Goal: Task Accomplishment & Management: Complete application form

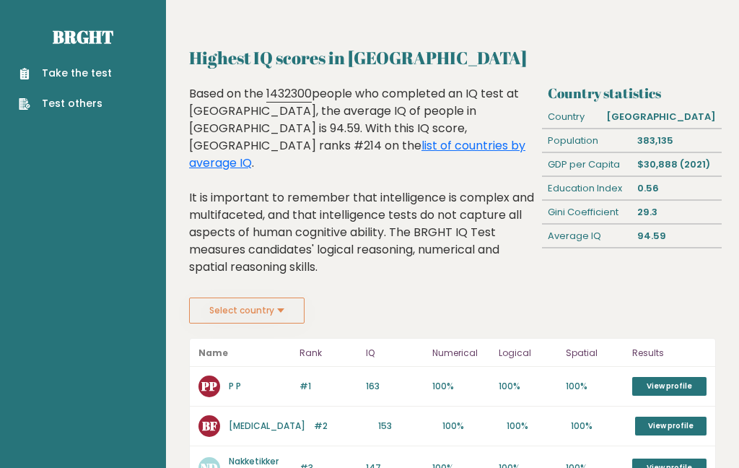
click at [56, 77] on link "Take the test" at bounding box center [65, 73] width 93 height 15
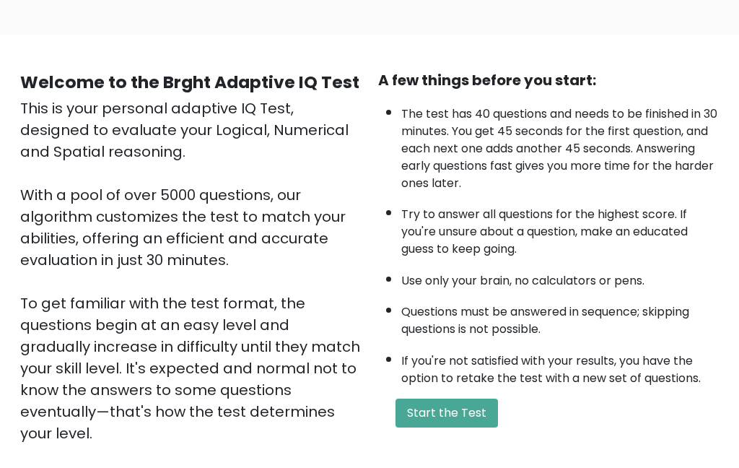
scroll to position [73, 0]
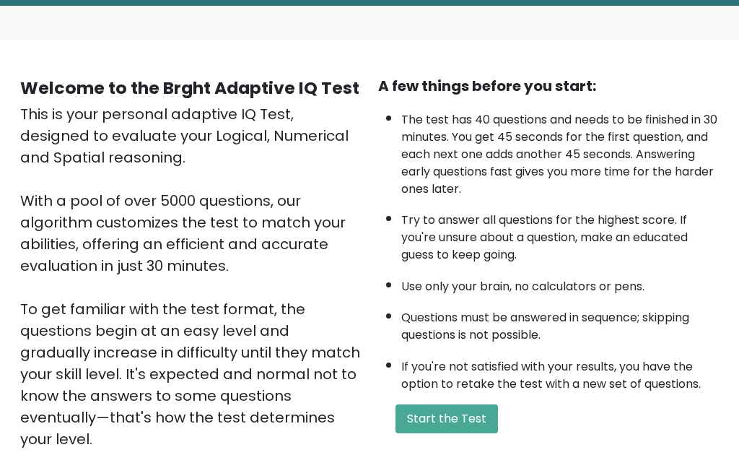
click at [429, 405] on button "Start the Test" at bounding box center [447, 419] width 103 height 29
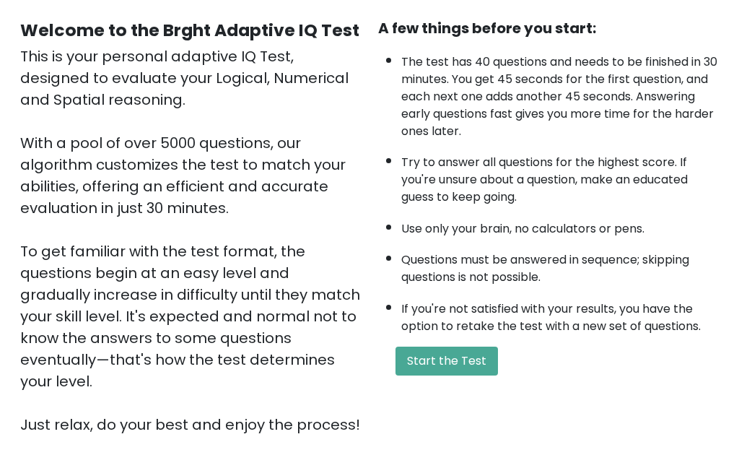
click at [470, 346] on button "Start the Test" at bounding box center [447, 360] width 103 height 29
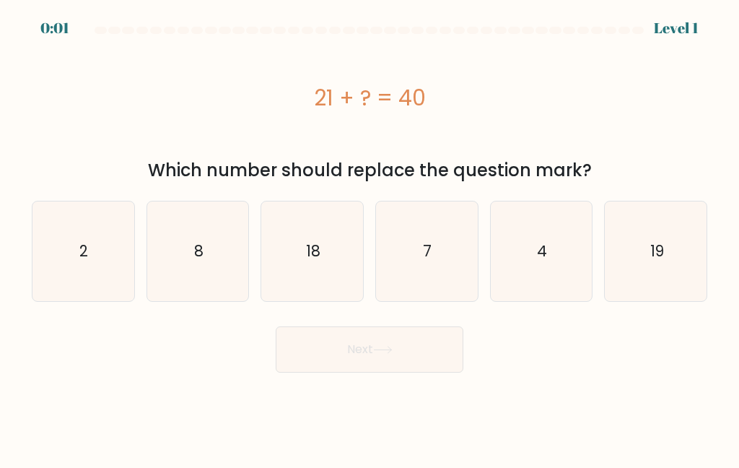
click at [400, 355] on button "Next" at bounding box center [370, 349] width 188 height 46
click at [640, 243] on icon "19" at bounding box center [656, 251] width 100 height 100
click at [370, 237] on input "f. 19" at bounding box center [370, 236] width 1 height 4
radio input "true"
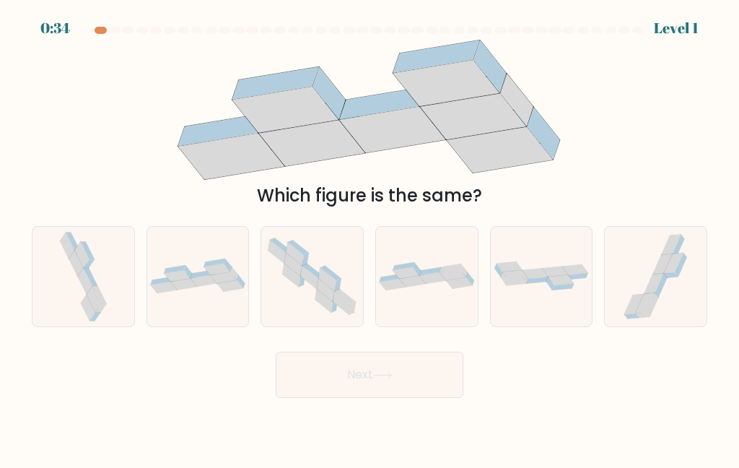
click at [217, 284] on icon at bounding box center [224, 278] width 26 height 12
click at [370, 237] on input "b." at bounding box center [370, 236] width 1 height 4
radio input "true"
click at [391, 379] on icon at bounding box center [382, 375] width 19 height 8
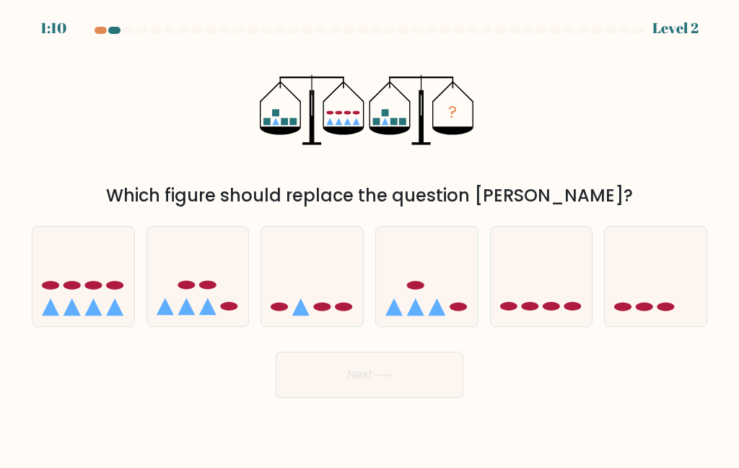
click at [367, 393] on button "Next" at bounding box center [370, 375] width 188 height 46
click at [97, 310] on icon at bounding box center [83, 276] width 102 height 84
click at [370, 237] on input "a." at bounding box center [370, 236] width 1 height 4
radio input "true"
click at [64, 314] on icon at bounding box center [83, 276] width 100 height 83
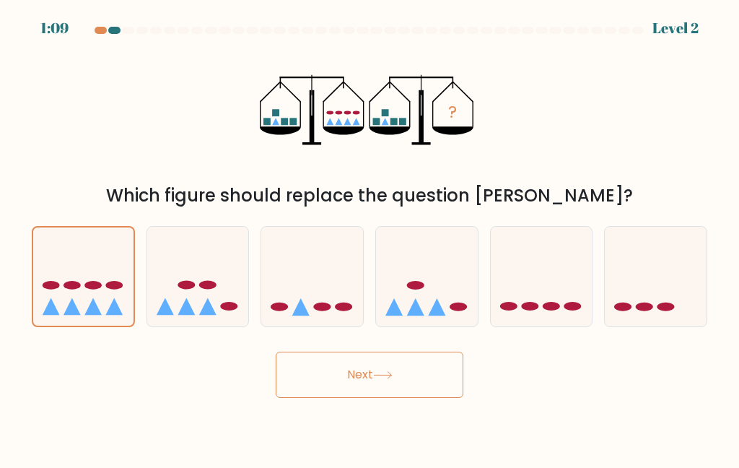
click at [370, 237] on input "a." at bounding box center [370, 236] width 1 height 4
click at [367, 398] on button "Next" at bounding box center [370, 375] width 188 height 46
click at [377, 398] on button "Next" at bounding box center [370, 375] width 188 height 46
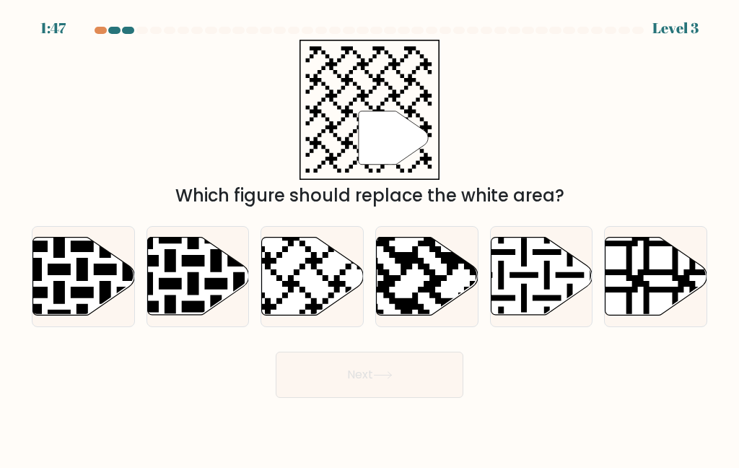
click at [303, 306] on icon at bounding box center [277, 234] width 184 height 184
click at [370, 237] on input "c." at bounding box center [370, 236] width 1 height 4
radio input "true"
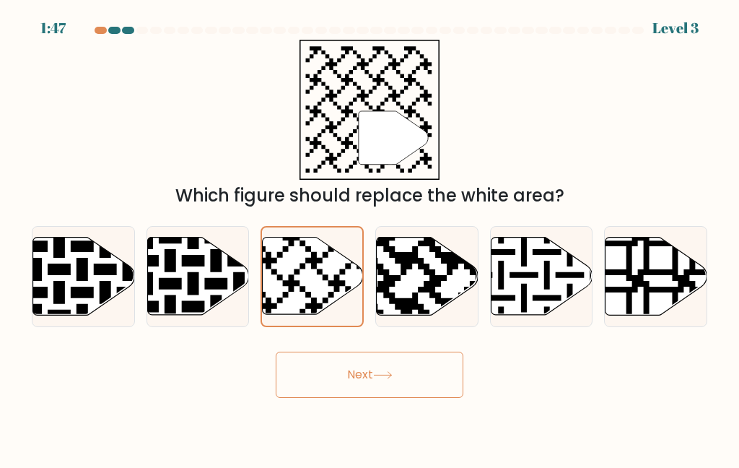
click at [401, 398] on button "Next" at bounding box center [370, 375] width 188 height 46
click at [411, 398] on button "Next" at bounding box center [370, 375] width 188 height 46
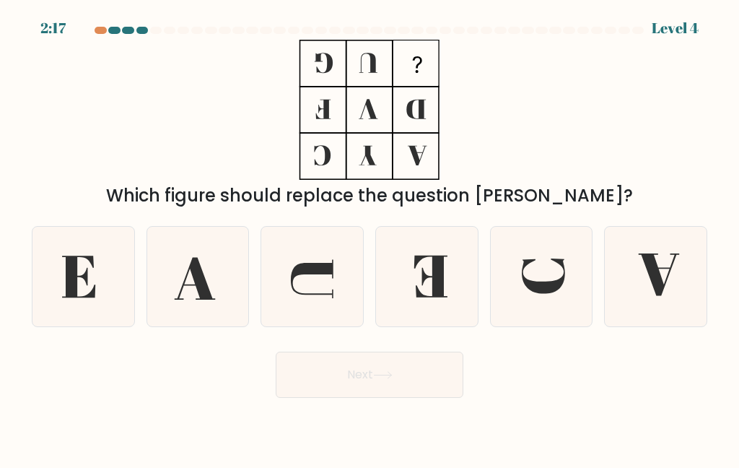
click at [65, 285] on icon at bounding box center [83, 277] width 100 height 100
click at [370, 237] on input "a." at bounding box center [370, 236] width 1 height 4
radio input "true"
click at [347, 387] on button "Next" at bounding box center [370, 375] width 188 height 46
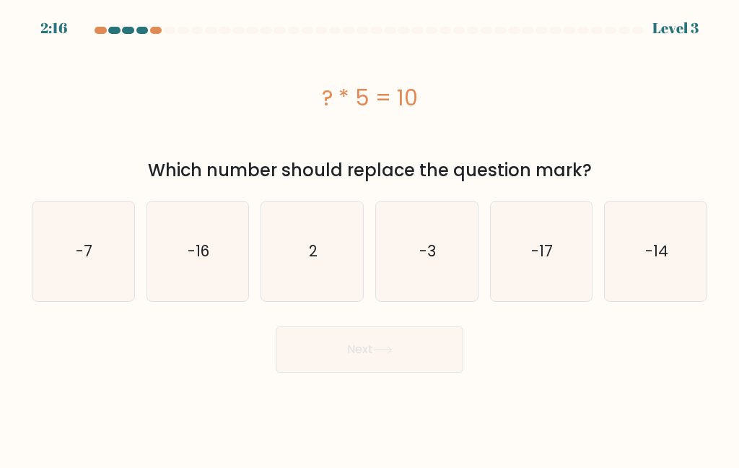
click at [361, 395] on body "2:16 Level 3 a." at bounding box center [369, 234] width 739 height 468
click at [331, 254] on icon "2" at bounding box center [313, 251] width 100 height 100
click at [370, 237] on input "c. 2" at bounding box center [370, 236] width 1 height 4
radio input "true"
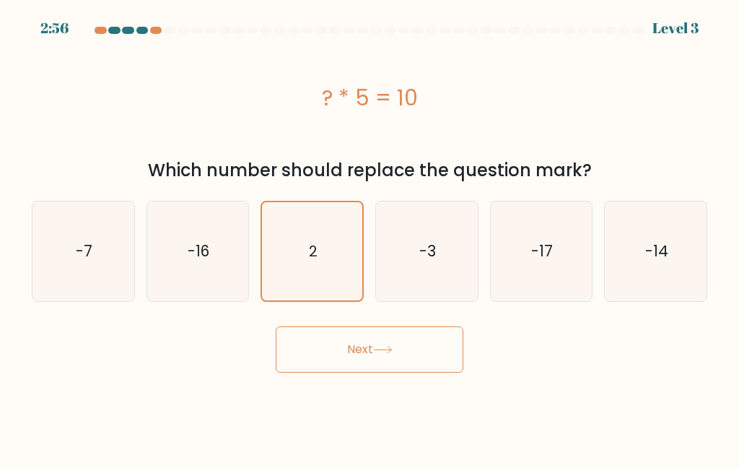
click at [380, 363] on button "Next" at bounding box center [370, 349] width 188 height 46
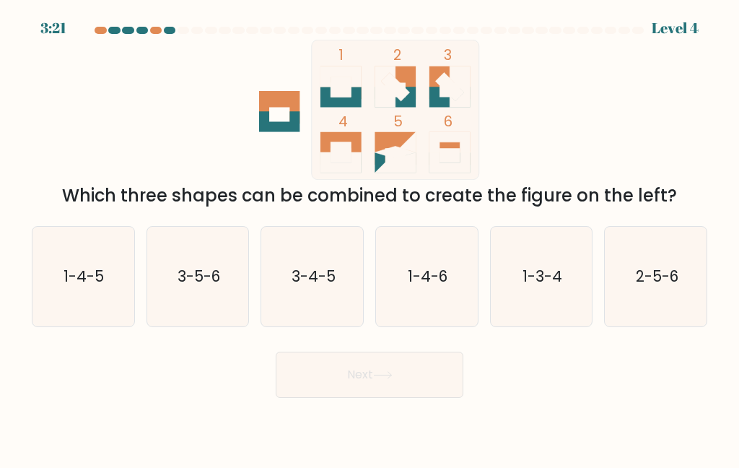
click at [324, 382] on button "Next" at bounding box center [370, 375] width 188 height 46
click at [369, 398] on button "Next" at bounding box center [370, 375] width 188 height 46
click at [102, 318] on icon "1-4-5" at bounding box center [83, 277] width 100 height 100
click at [370, 237] on input "a. 1-4-5" at bounding box center [370, 236] width 1 height 4
radio input "true"
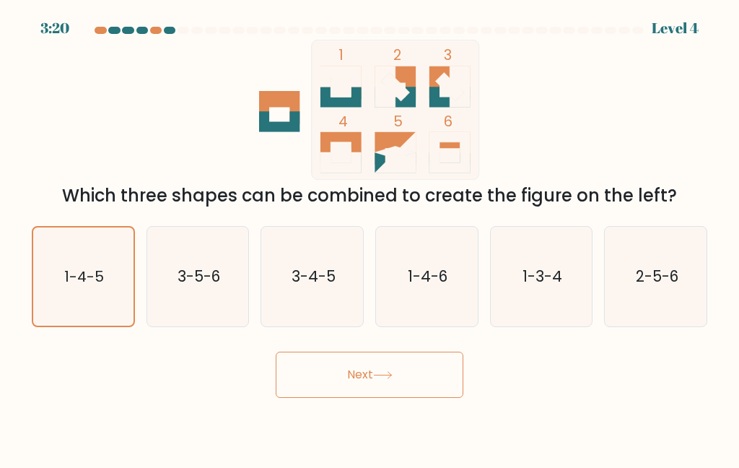
click at [328, 398] on button "Next" at bounding box center [370, 375] width 188 height 46
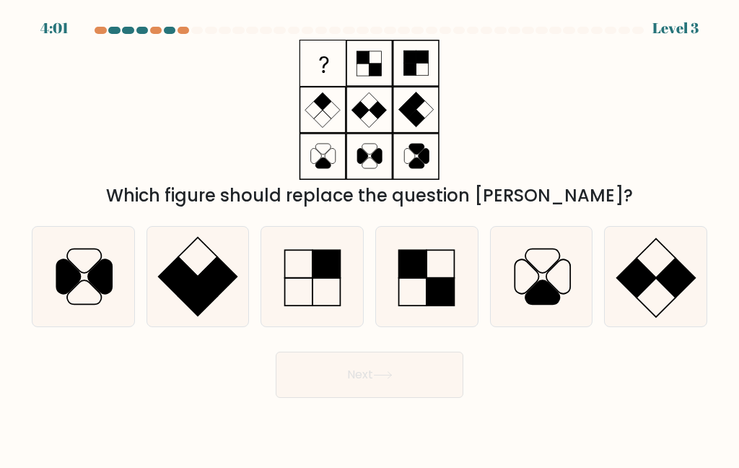
click at [429, 302] on rect at bounding box center [440, 290] width 27 height 27
click at [370, 237] on input "d." at bounding box center [370, 236] width 1 height 4
radio input "true"
click at [356, 396] on button "Next" at bounding box center [370, 375] width 188 height 46
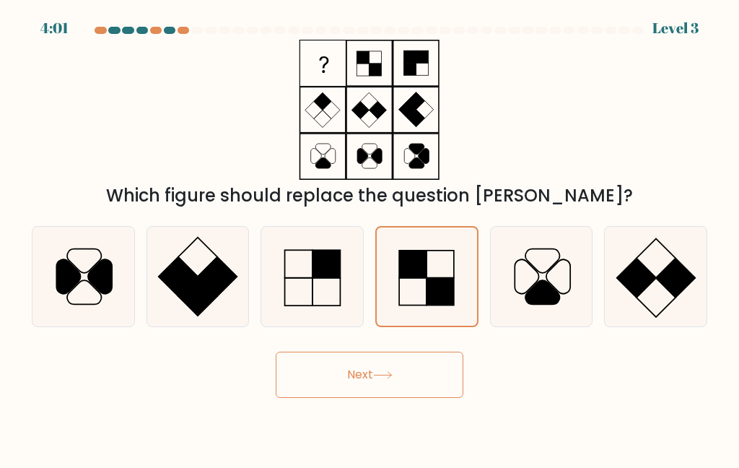
click at [385, 398] on button "Next" at bounding box center [370, 375] width 188 height 46
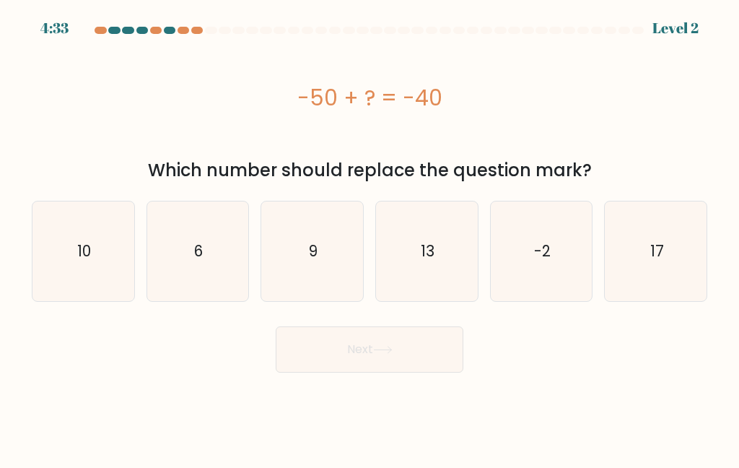
click at [64, 271] on icon "10" at bounding box center [83, 251] width 100 height 100
click at [370, 237] on input "a. 10" at bounding box center [370, 236] width 1 height 4
radio input "true"
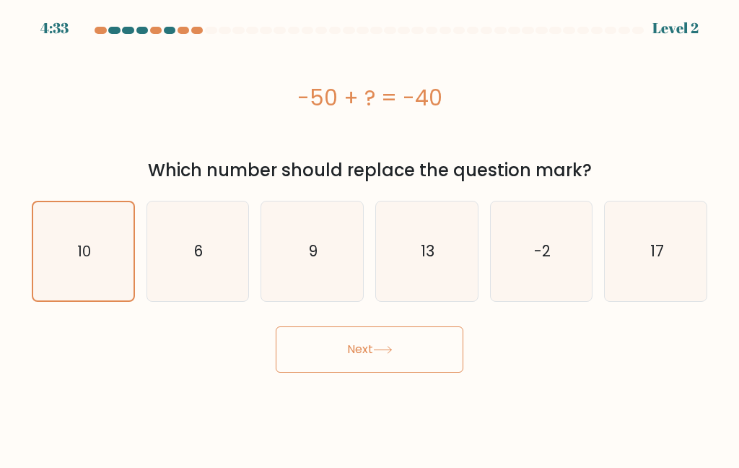
click at [366, 356] on button "Next" at bounding box center [370, 349] width 188 height 46
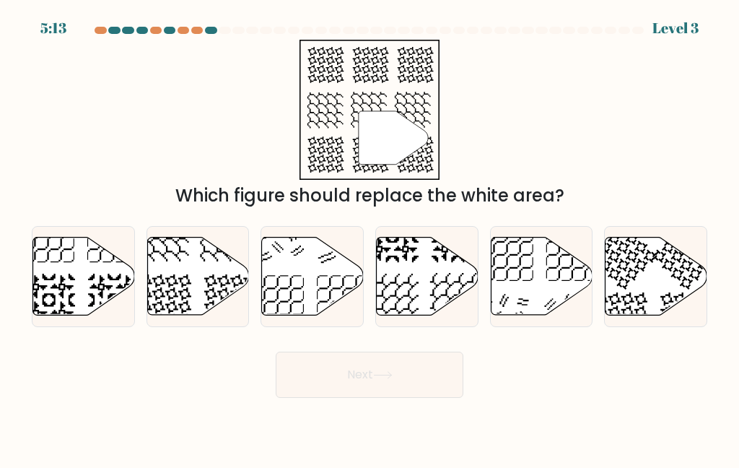
click at [193, 288] on icon at bounding box center [198, 276] width 102 height 78
click at [370, 237] on input "b." at bounding box center [370, 236] width 1 height 4
radio input "true"
click at [333, 396] on button "Next" at bounding box center [370, 375] width 188 height 46
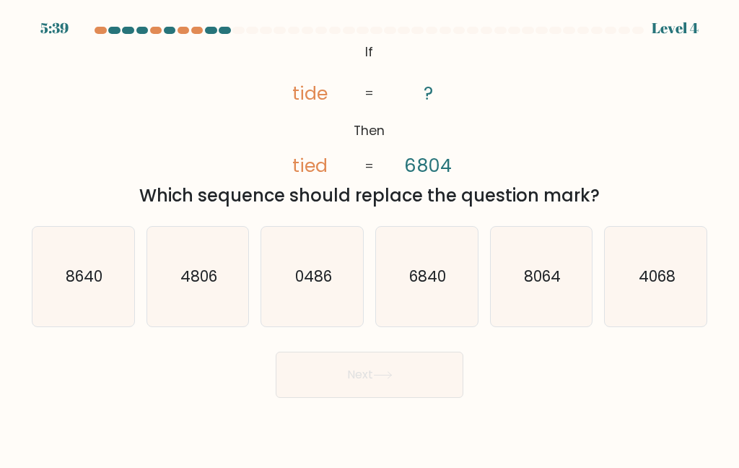
click at [76, 283] on text "8640" at bounding box center [84, 276] width 37 height 21
click at [370, 237] on input "a. 8640" at bounding box center [370, 236] width 1 height 4
radio input "true"
click at [383, 398] on button "Next" at bounding box center [370, 375] width 188 height 46
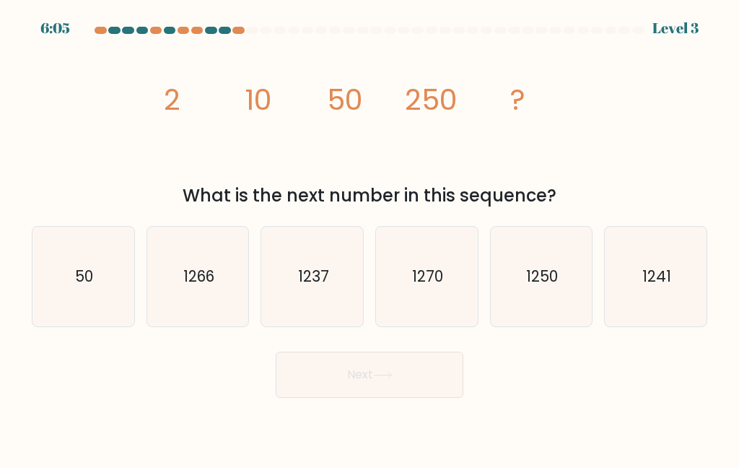
click at [557, 287] on text "1250" at bounding box center [542, 276] width 32 height 21
click at [370, 237] on input "e. 1250" at bounding box center [370, 236] width 1 height 4
radio input "true"
click at [402, 389] on button "Next" at bounding box center [370, 375] width 188 height 46
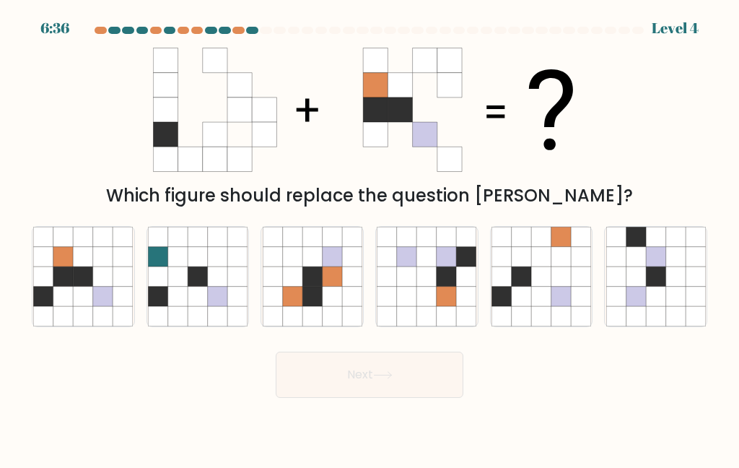
click at [77, 286] on icon at bounding box center [83, 275] width 19 height 19
click at [370, 237] on input "a." at bounding box center [370, 236] width 1 height 4
radio input "true"
click at [372, 398] on button "Next" at bounding box center [370, 375] width 188 height 46
click at [391, 398] on button "Next" at bounding box center [370, 375] width 188 height 46
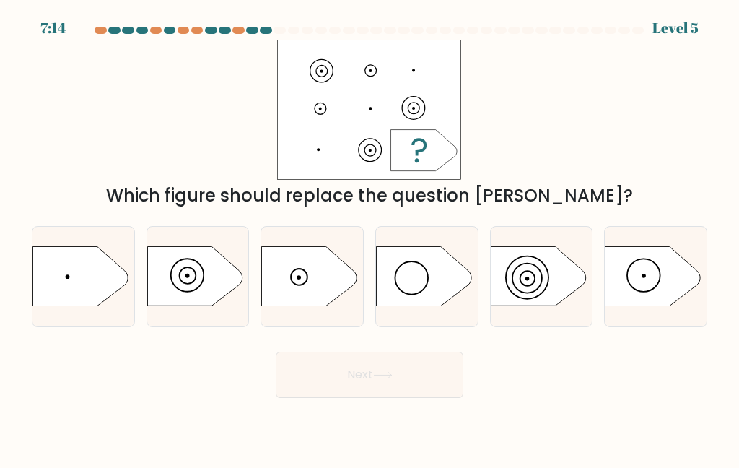
click at [196, 284] on circle at bounding box center [187, 275] width 17 height 17
click at [370, 237] on input "b." at bounding box center [370, 236] width 1 height 4
radio input "true"
click at [353, 393] on button "Next" at bounding box center [370, 375] width 188 height 46
click at [372, 398] on button "Next" at bounding box center [370, 375] width 188 height 46
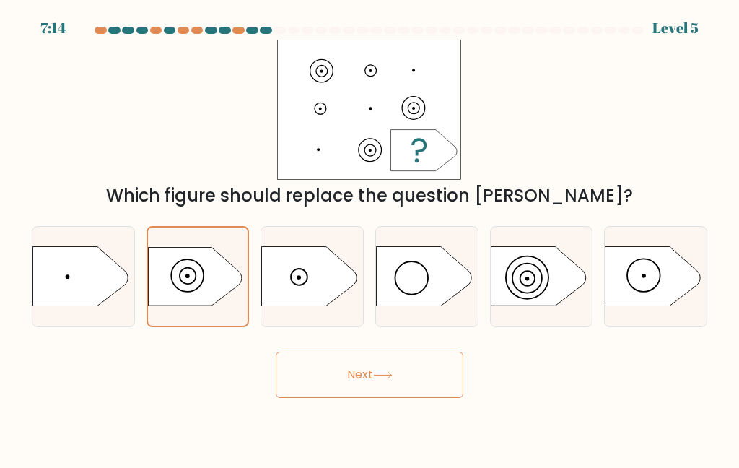
click at [372, 413] on body "7:14 Level 5 a." at bounding box center [369, 234] width 739 height 468
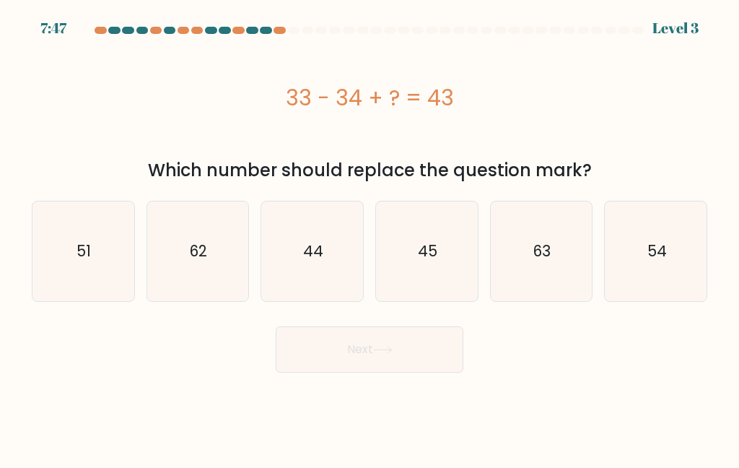
click at [291, 265] on icon "44" at bounding box center [313, 251] width 100 height 100
click at [370, 237] on input "c. 44" at bounding box center [370, 236] width 1 height 4
radio input "true"
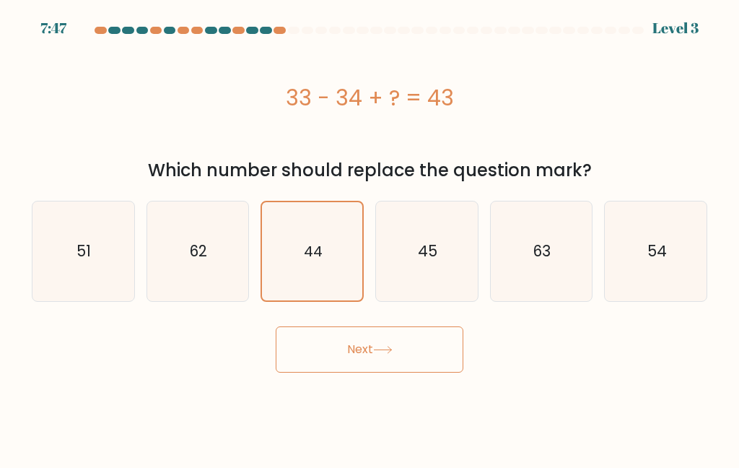
click at [352, 366] on button "Next" at bounding box center [370, 349] width 188 height 46
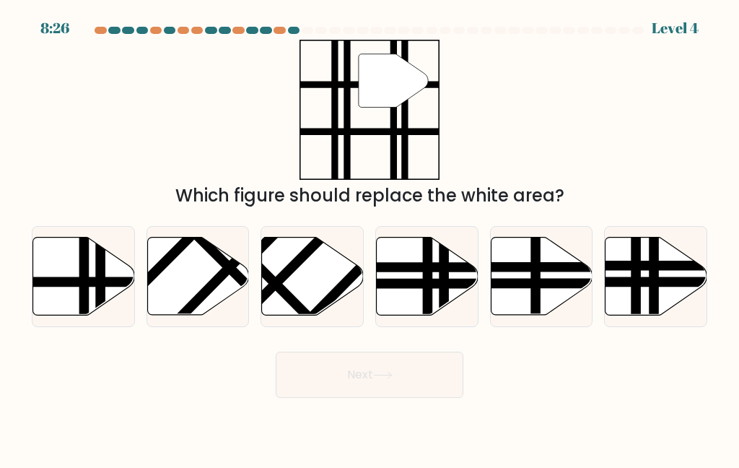
click at [93, 282] on line at bounding box center [49, 282] width 205 height 0
click at [370, 237] on input "a." at bounding box center [370, 236] width 1 height 4
radio input "true"
click at [352, 396] on button "Next" at bounding box center [370, 375] width 188 height 46
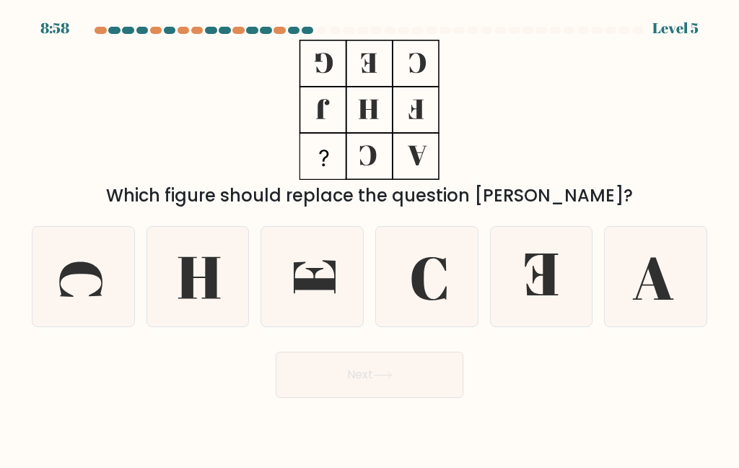
click at [629, 296] on icon at bounding box center [656, 277] width 100 height 100
click at [370, 237] on input "f." at bounding box center [370, 236] width 1 height 4
radio input "true"
click at [353, 398] on button "Next" at bounding box center [370, 375] width 188 height 46
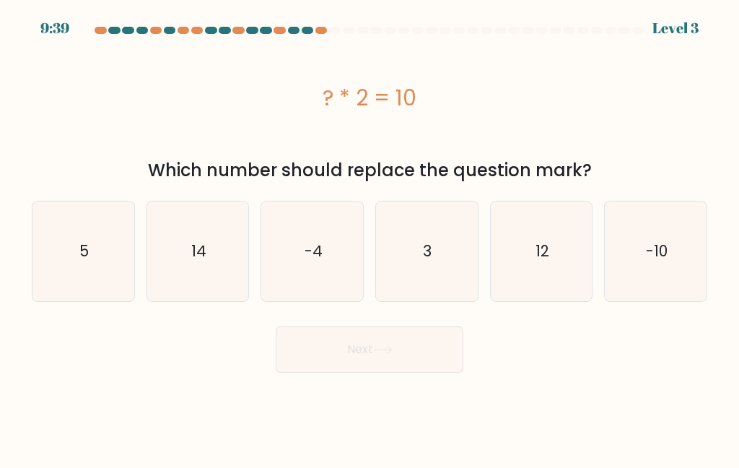
click at [44, 267] on icon "5" at bounding box center [83, 251] width 100 height 100
click at [370, 237] on input "a. 5" at bounding box center [370, 236] width 1 height 4
radio input "true"
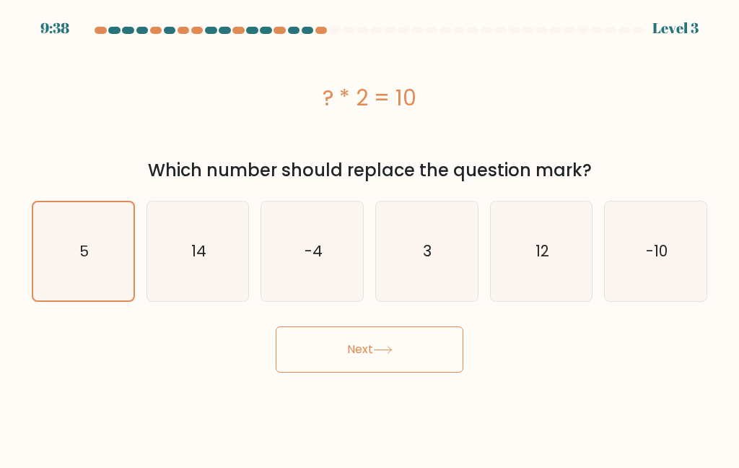
click at [371, 371] on button "Next" at bounding box center [370, 349] width 188 height 46
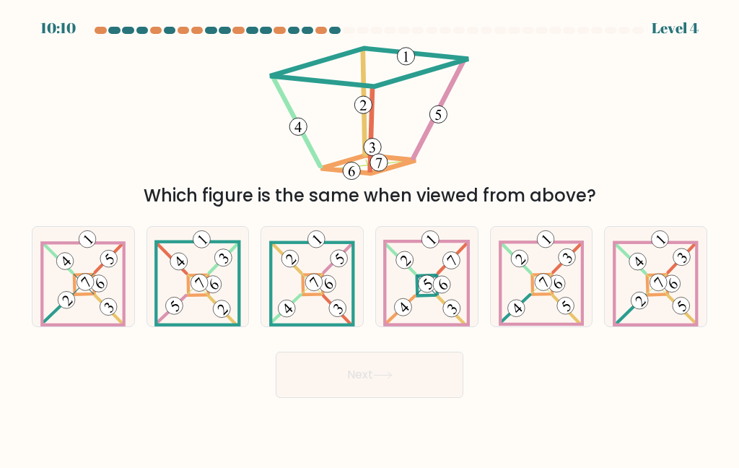
click at [326, 279] on icon at bounding box center [311, 277] width 85 height 100
click at [370, 237] on input "c." at bounding box center [370, 236] width 1 height 4
radio input "true"
click at [390, 396] on button "Next" at bounding box center [370, 375] width 188 height 46
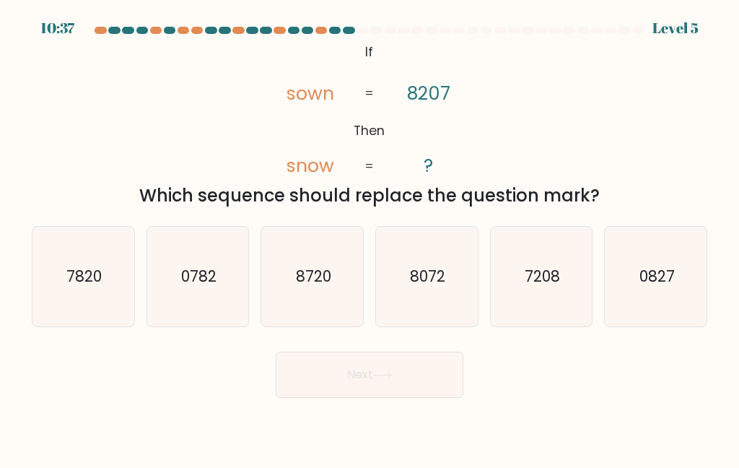
click at [400, 398] on button "Next" at bounding box center [370, 375] width 188 height 46
click at [445, 287] on text "8072" at bounding box center [427, 276] width 35 height 21
click at [370, 237] on input "d. 8072" at bounding box center [370, 236] width 1 height 4
radio input "true"
click at [406, 390] on button "Next" at bounding box center [370, 375] width 188 height 46
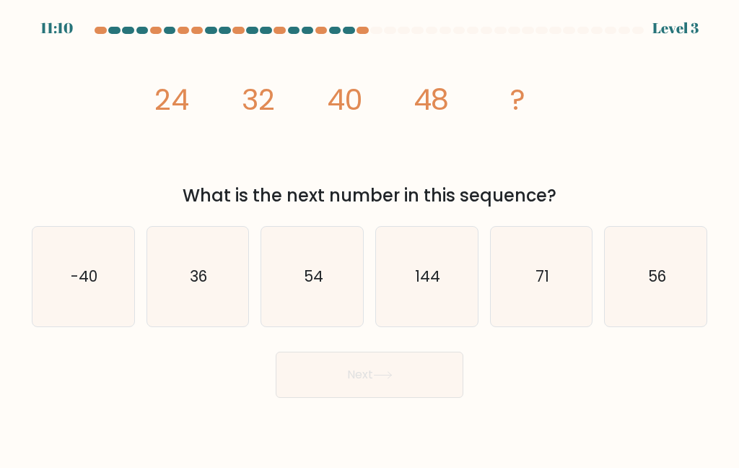
click at [312, 285] on text "54" at bounding box center [313, 276] width 19 height 21
click at [370, 237] on input "c. 54" at bounding box center [370, 236] width 1 height 4
radio input "true"
click at [326, 393] on button "Next" at bounding box center [370, 375] width 188 height 46
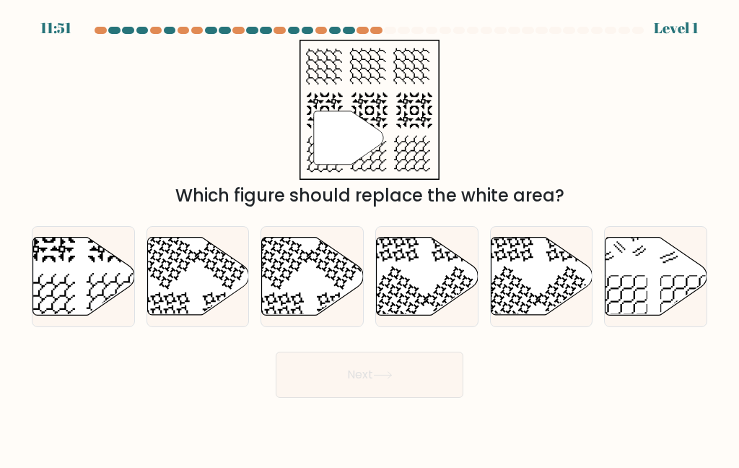
click at [331, 393] on button "Next" at bounding box center [370, 375] width 188 height 46
click at [96, 309] on icon at bounding box center [84, 276] width 102 height 78
click at [370, 237] on input "a." at bounding box center [370, 236] width 1 height 4
radio input "true"
click at [348, 384] on button "Next" at bounding box center [370, 375] width 188 height 46
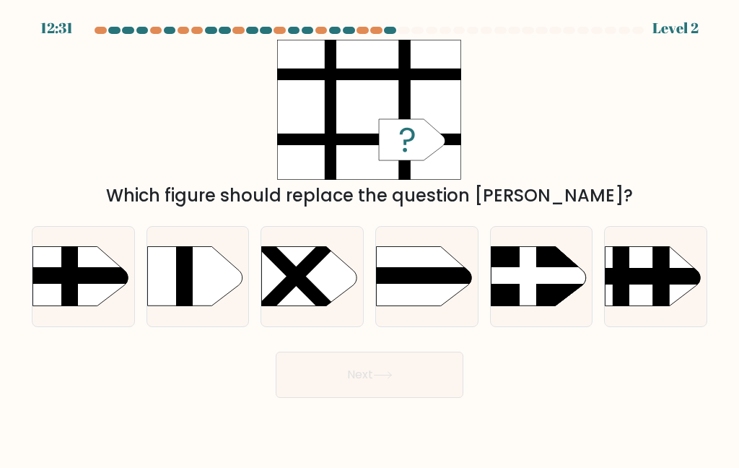
click at [32, 327] on div at bounding box center [83, 276] width 103 height 101
click at [370, 237] on input "a." at bounding box center [370, 236] width 1 height 4
radio input "true"
click at [365, 398] on button "Next" at bounding box center [370, 375] width 188 height 46
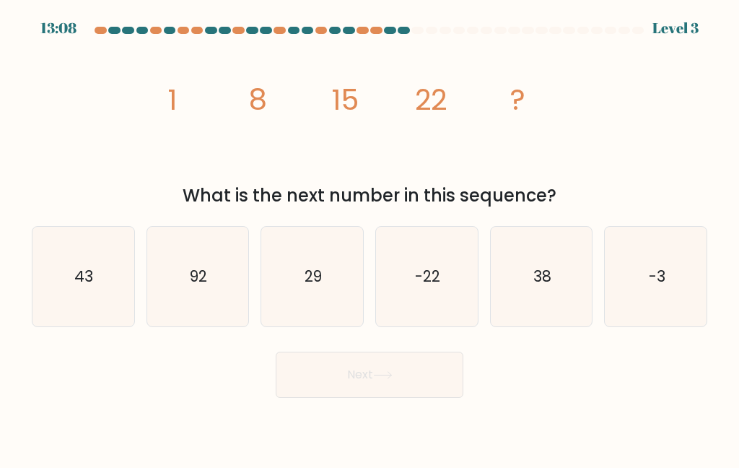
click at [325, 295] on icon "29" at bounding box center [313, 277] width 100 height 100
click at [370, 237] on input "c. 29" at bounding box center [370, 236] width 1 height 4
radio input "true"
click at [359, 394] on button "Next" at bounding box center [370, 375] width 188 height 46
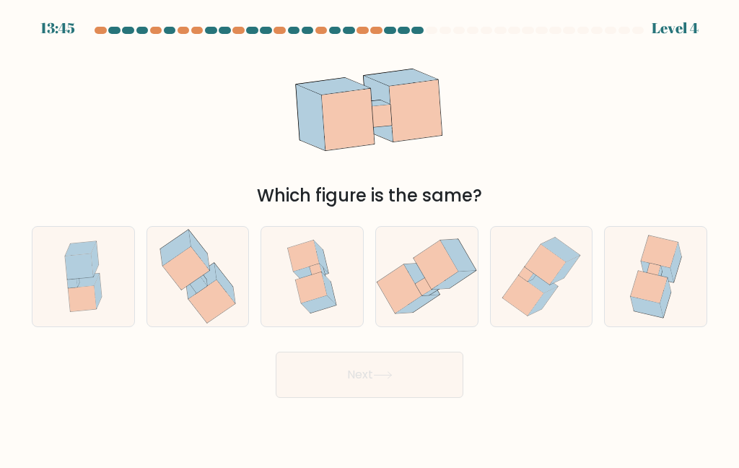
click at [312, 275] on icon at bounding box center [316, 269] width 12 height 12
click at [370, 237] on input "c." at bounding box center [370, 236] width 1 height 4
radio input "true"
click at [358, 377] on button "Next" at bounding box center [370, 375] width 188 height 46
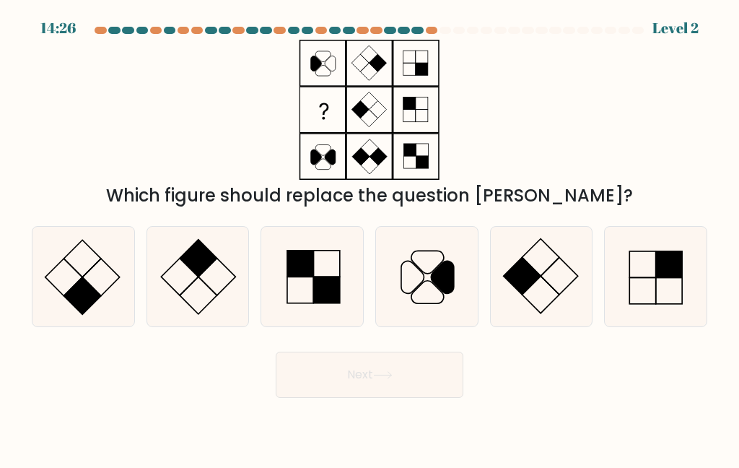
click at [419, 291] on icon at bounding box center [427, 277] width 100 height 100
click at [370, 237] on input "d." at bounding box center [370, 236] width 1 height 4
radio input "true"
click at [393, 379] on icon at bounding box center [382, 375] width 19 height 8
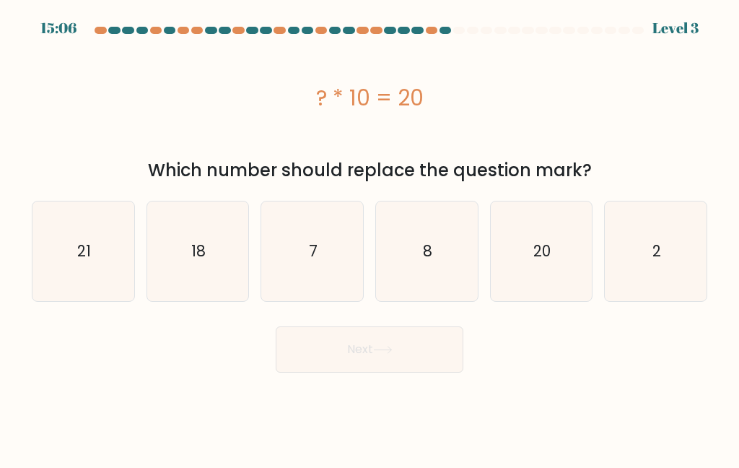
click at [667, 238] on icon "2" at bounding box center [656, 251] width 100 height 100
click at [370, 237] on input "f. 2" at bounding box center [370, 236] width 1 height 4
radio input "true"
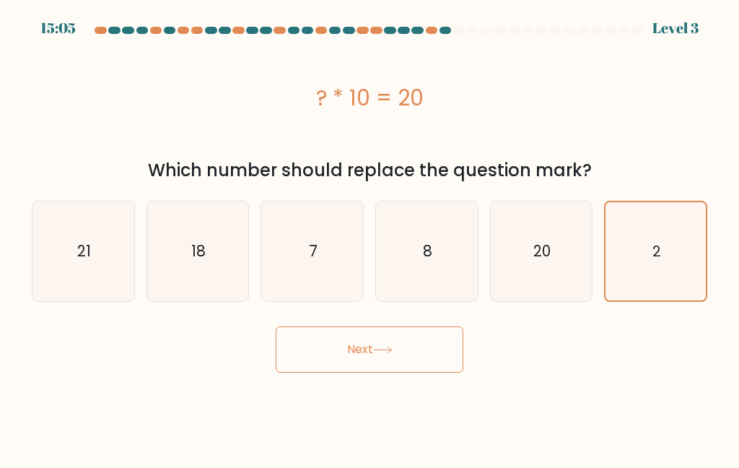
click at [391, 354] on icon at bounding box center [382, 350] width 19 height 8
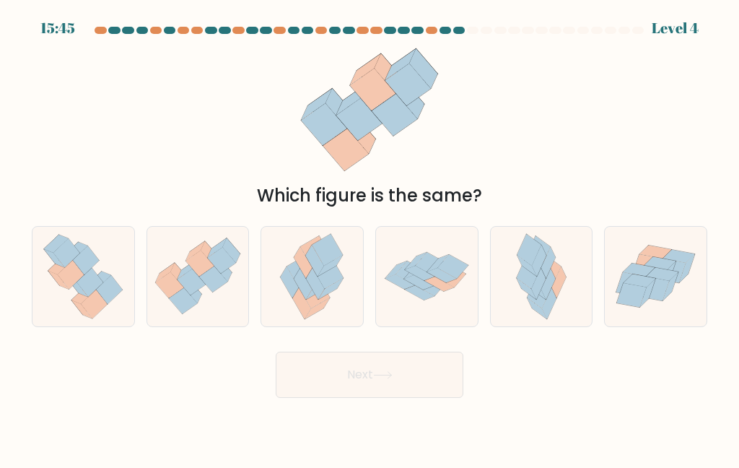
click at [308, 278] on icon at bounding box center [304, 262] width 18 height 31
click at [370, 237] on input "c." at bounding box center [370, 236] width 1 height 4
radio input "true"
click at [336, 398] on button "Next" at bounding box center [370, 375] width 188 height 46
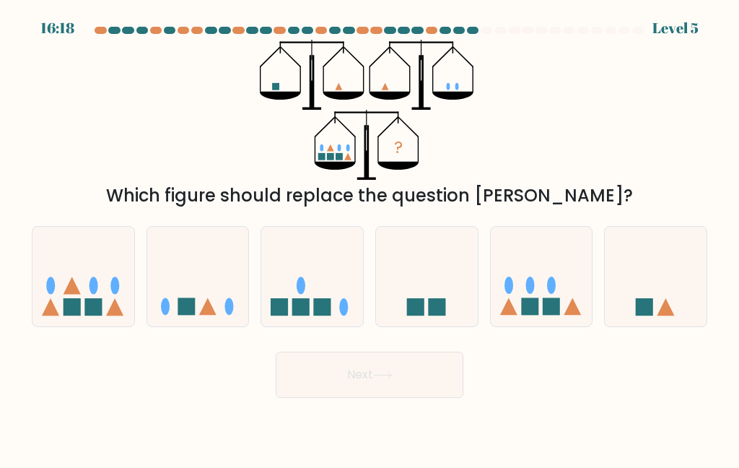
click at [538, 315] on rect at bounding box center [529, 306] width 17 height 17
click at [370, 237] on input "e." at bounding box center [370, 236] width 1 height 4
radio input "true"
click at [396, 398] on button "Next" at bounding box center [370, 375] width 188 height 46
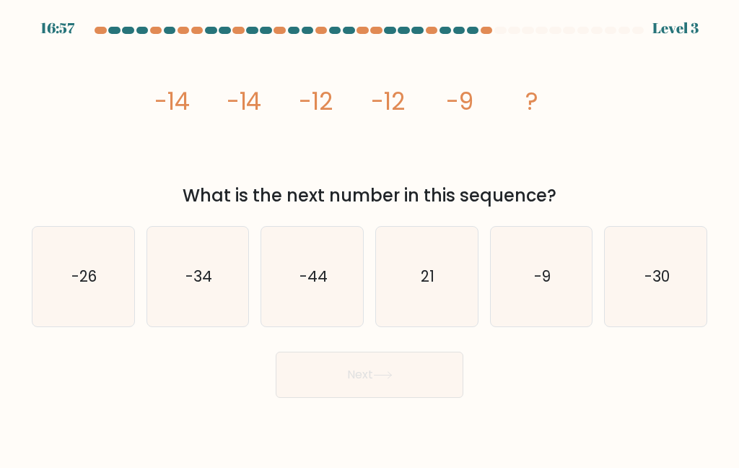
click at [536, 309] on icon "-9" at bounding box center [542, 277] width 100 height 100
click at [370, 237] on input "e. -9" at bounding box center [370, 236] width 1 height 4
radio input "true"
click at [407, 398] on button "Next" at bounding box center [370, 375] width 188 height 46
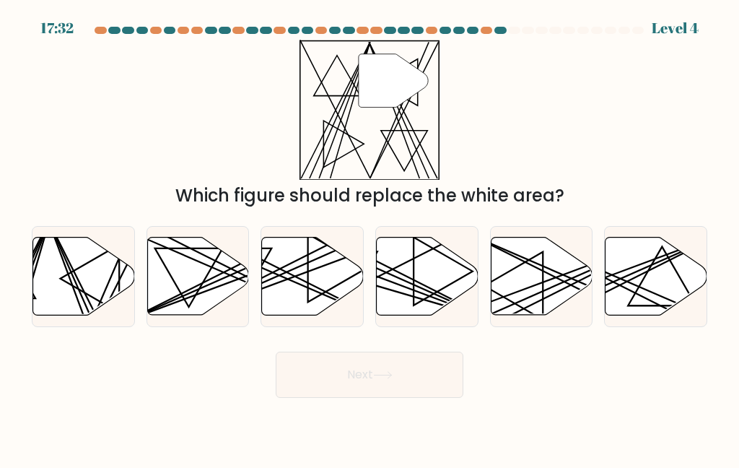
click at [67, 297] on icon at bounding box center [84, 276] width 102 height 78
click at [370, 237] on input "a." at bounding box center [370, 236] width 1 height 4
radio input "true"
click at [367, 398] on button "Next" at bounding box center [370, 375] width 188 height 46
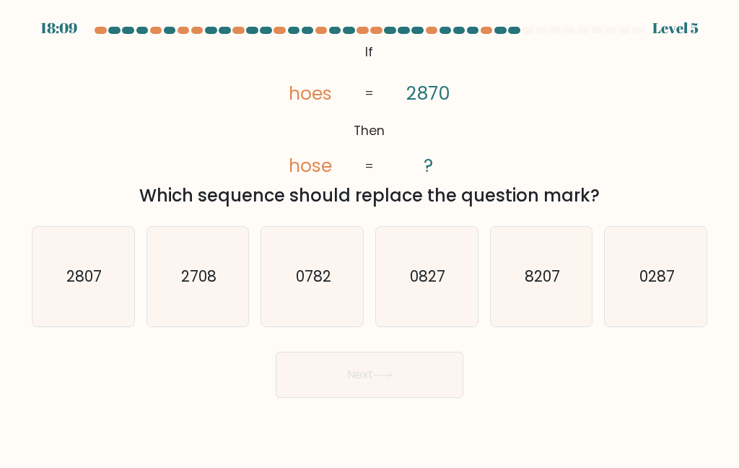
click at [95, 287] on text "2807" at bounding box center [83, 276] width 35 height 21
click at [370, 237] on input "a. 2807" at bounding box center [370, 236] width 1 height 4
radio input "true"
click at [325, 398] on button "Next" at bounding box center [370, 375] width 188 height 46
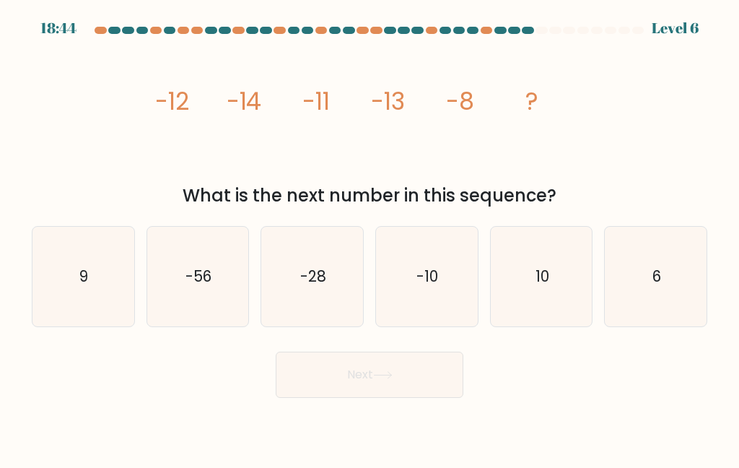
click at [447, 295] on icon "-10" at bounding box center [427, 277] width 100 height 100
click at [370, 237] on input "d. -10" at bounding box center [370, 236] width 1 height 4
radio input "true"
click at [409, 380] on button "Next" at bounding box center [370, 375] width 188 height 46
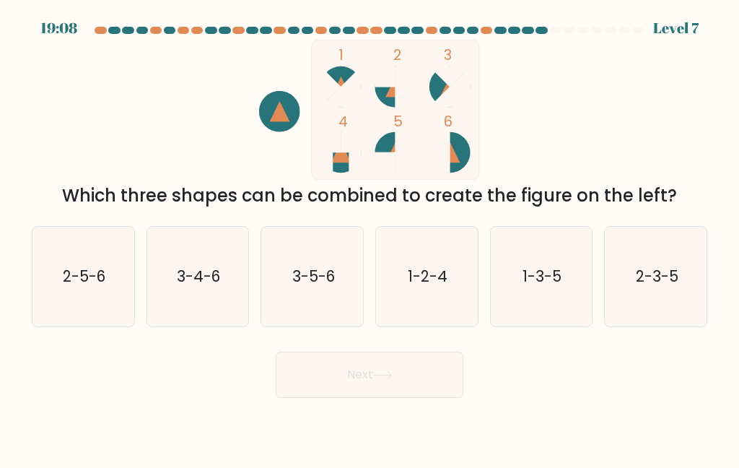
click at [73, 287] on text "2-5-6" at bounding box center [84, 276] width 43 height 21
click at [370, 237] on input "a. 2-5-6" at bounding box center [370, 236] width 1 height 4
radio input "true"
click at [376, 388] on button "Next" at bounding box center [370, 375] width 188 height 46
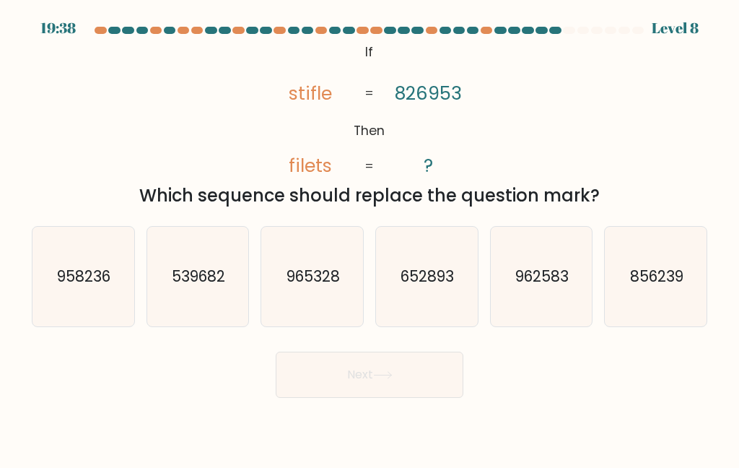
click at [170, 305] on icon "539682" at bounding box center [198, 277] width 100 height 100
click at [370, 237] on input "b. 539682" at bounding box center [370, 236] width 1 height 4
radio input "true"
click at [345, 398] on button "Next" at bounding box center [370, 375] width 188 height 46
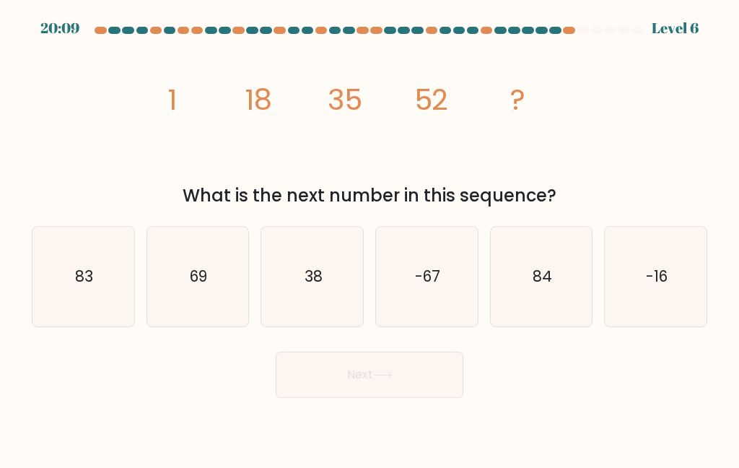
click at [205, 287] on text "69" at bounding box center [198, 276] width 17 height 21
click at [370, 237] on input "b. 69" at bounding box center [370, 236] width 1 height 4
radio input "true"
click at [318, 389] on button "Next" at bounding box center [370, 375] width 188 height 46
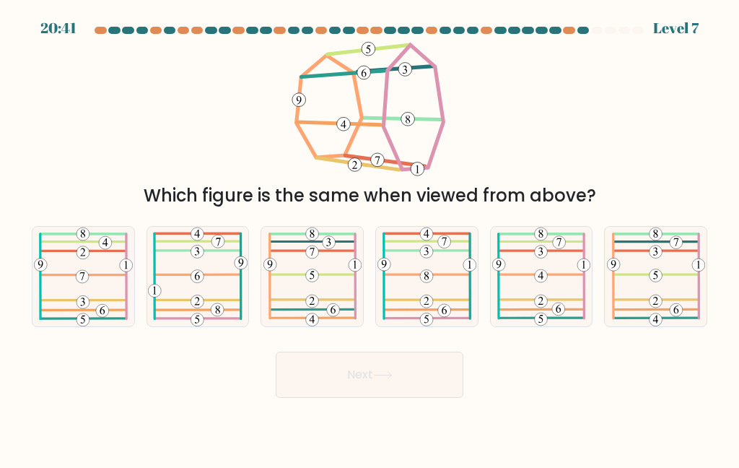
click at [502, 271] on 332 at bounding box center [498, 264] width 13 height 13
click at [370, 237] on input "e." at bounding box center [370, 236] width 1 height 4
radio input "true"
click at [400, 391] on button "Next" at bounding box center [370, 375] width 188 height 46
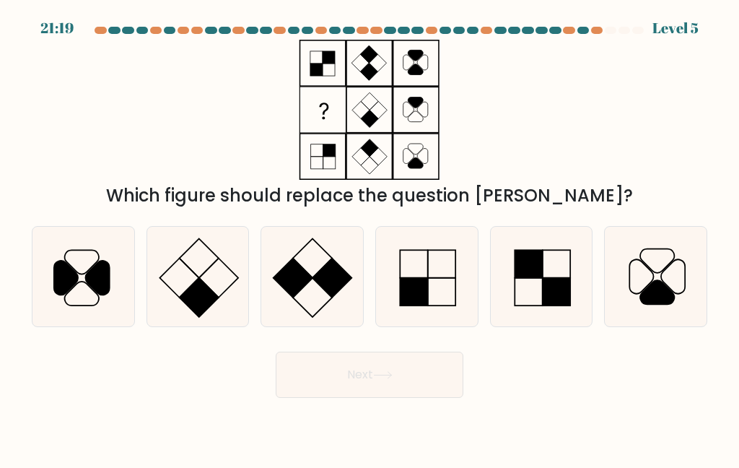
click at [572, 302] on icon at bounding box center [542, 277] width 100 height 100
click at [370, 237] on input "e." at bounding box center [370, 236] width 1 height 4
radio input "true"
click at [371, 398] on button "Next" at bounding box center [370, 375] width 188 height 46
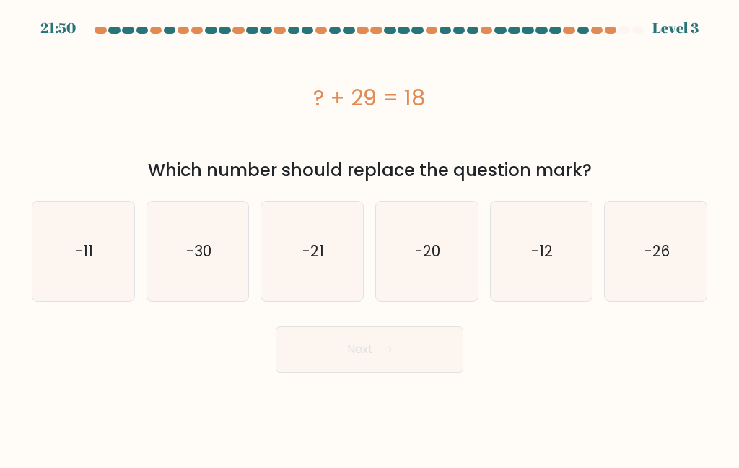
click at [668, 261] on text "-26" at bounding box center [656, 250] width 25 height 21
click at [370, 237] on input "f. -26" at bounding box center [370, 236] width 1 height 4
radio input "true"
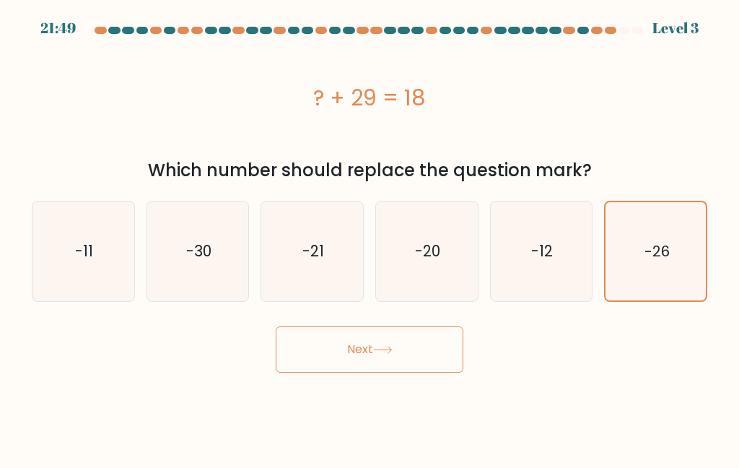
click at [408, 366] on button "Next" at bounding box center [370, 349] width 188 height 46
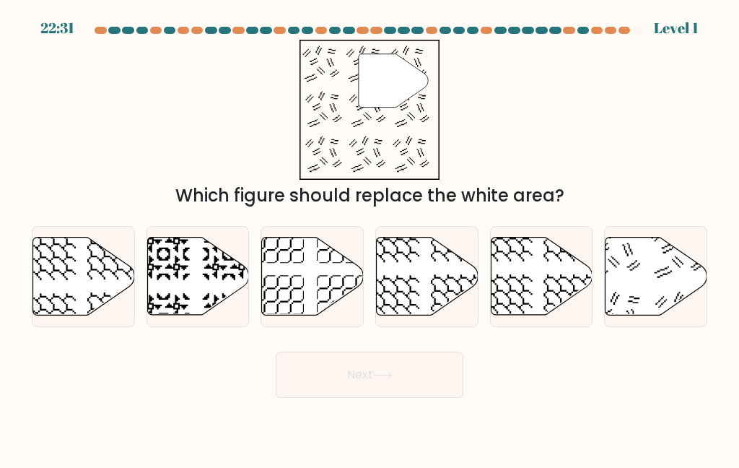
click at [637, 282] on icon at bounding box center [657, 276] width 102 height 78
click at [370, 237] on input "f." at bounding box center [370, 236] width 1 height 4
radio input "true"
click at [376, 428] on body "22:31 Level 1" at bounding box center [369, 234] width 739 height 468
click at [412, 388] on button "Next" at bounding box center [370, 375] width 188 height 46
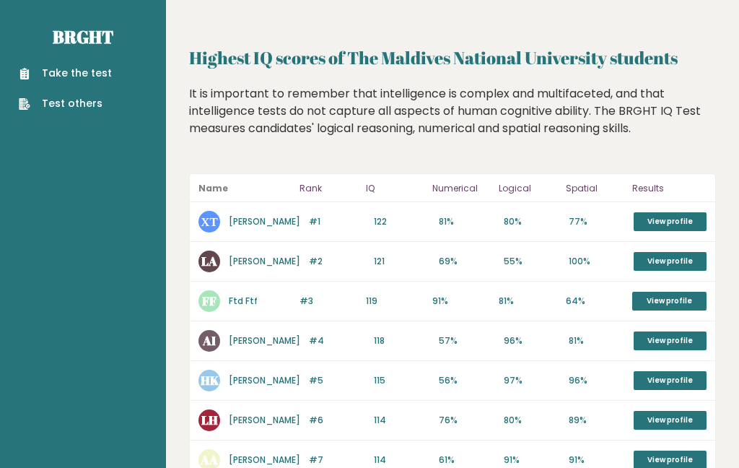
click at [105, 66] on link "Take the test" at bounding box center [65, 73] width 93 height 15
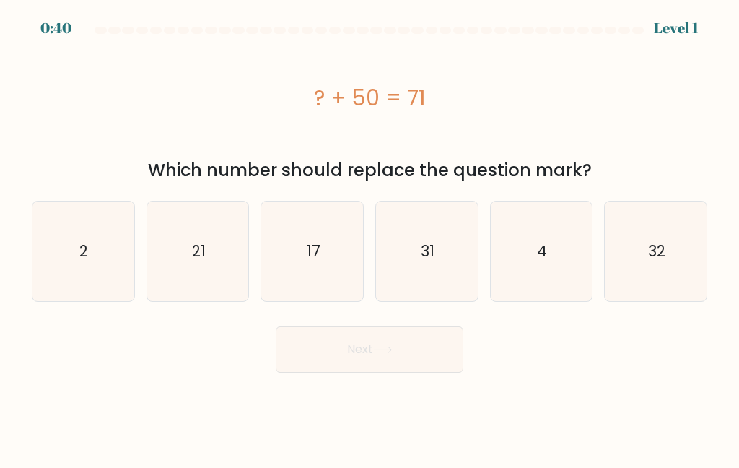
click at [207, 243] on icon "21" at bounding box center [198, 251] width 100 height 100
click at [370, 237] on input "b. 21" at bounding box center [370, 236] width 1 height 4
radio input "true"
click at [344, 343] on button "Next" at bounding box center [370, 349] width 188 height 46
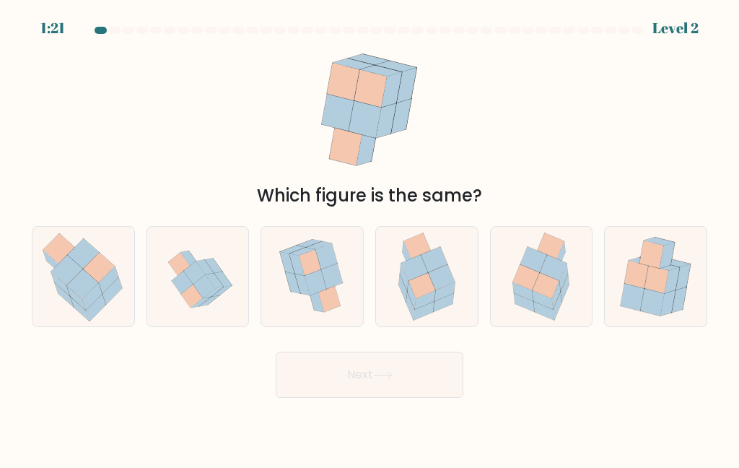
click at [538, 297] on icon at bounding box center [546, 284] width 27 height 25
click at [370, 237] on input "e." at bounding box center [370, 236] width 1 height 4
radio input "true"
click at [386, 398] on button "Next" at bounding box center [370, 375] width 188 height 46
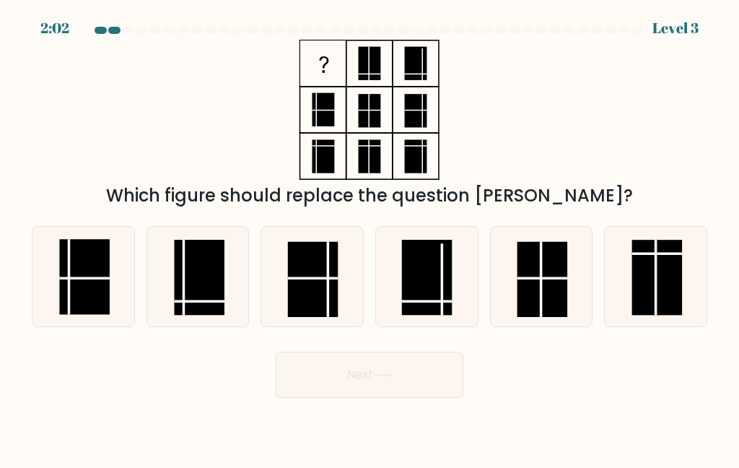
click at [188, 315] on rect at bounding box center [199, 277] width 50 height 75
click at [370, 237] on input "b." at bounding box center [370, 236] width 1 height 4
radio input "true"
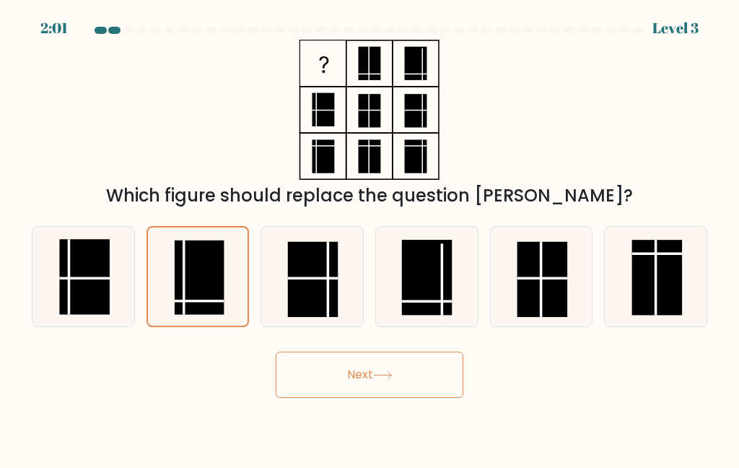
click at [350, 398] on button "Next" at bounding box center [370, 375] width 188 height 46
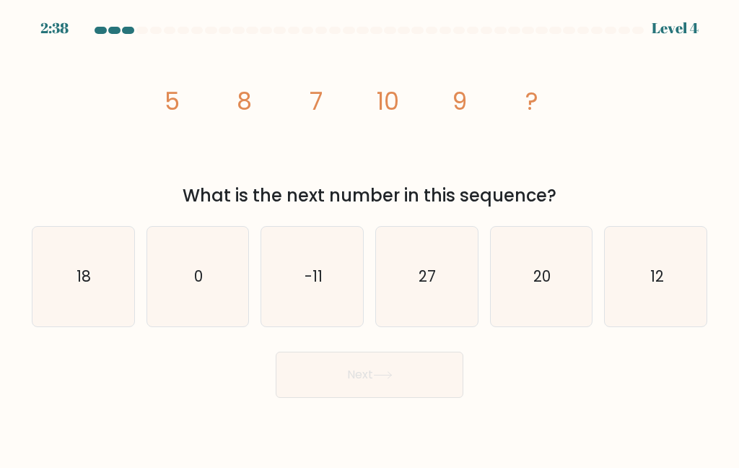
click at [76, 308] on icon "18" at bounding box center [83, 277] width 100 height 100
click at [370, 237] on input "a. 18" at bounding box center [370, 236] width 1 height 4
radio input "true"
click at [653, 287] on text "12" at bounding box center [657, 276] width 14 height 21
click at [370, 237] on input "f. 12" at bounding box center [370, 236] width 1 height 4
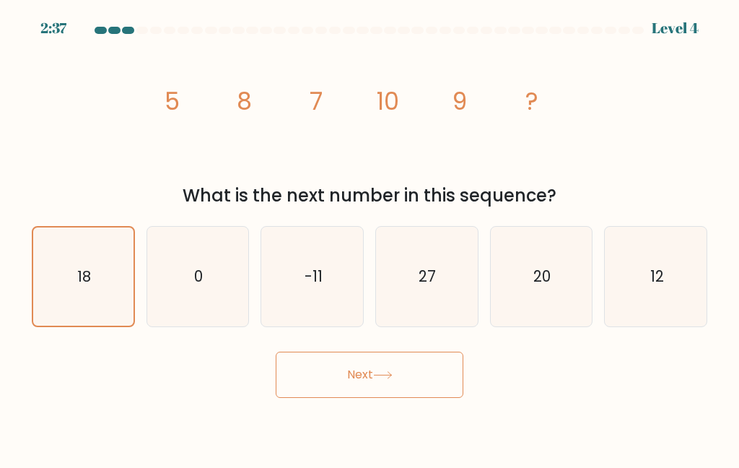
radio input "true"
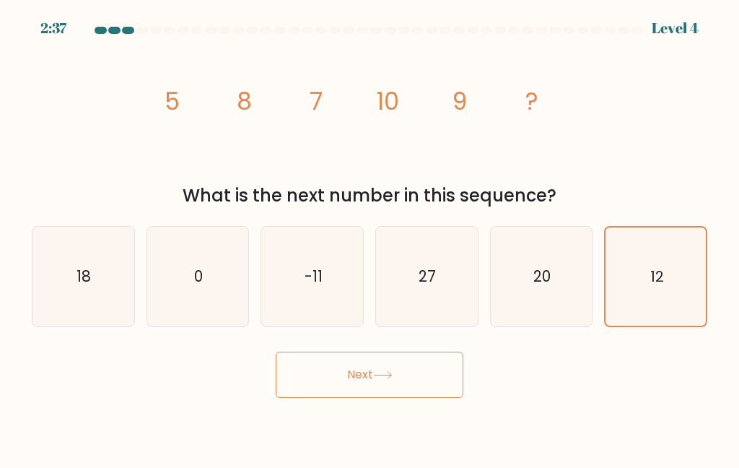
click at [406, 397] on button "Next" at bounding box center [370, 375] width 188 height 46
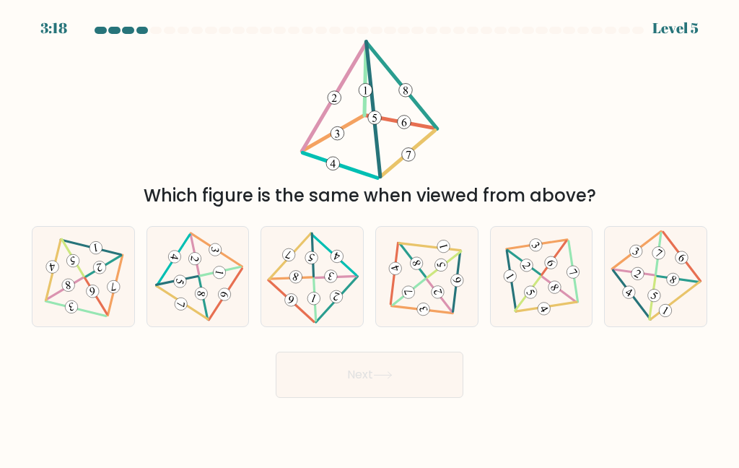
click at [660, 301] on icon at bounding box center [656, 275] width 82 height 79
click at [370, 237] on input "f." at bounding box center [370, 236] width 1 height 4
radio input "true"
click at [380, 398] on button "Next" at bounding box center [370, 375] width 188 height 46
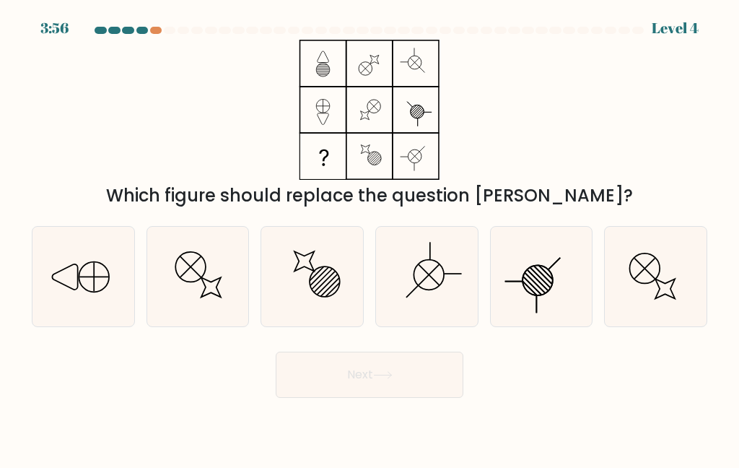
click at [65, 303] on icon at bounding box center [83, 277] width 100 height 100
click at [370, 237] on input "a." at bounding box center [370, 236] width 1 height 4
radio input "true"
click at [390, 398] on button "Next" at bounding box center [370, 375] width 188 height 46
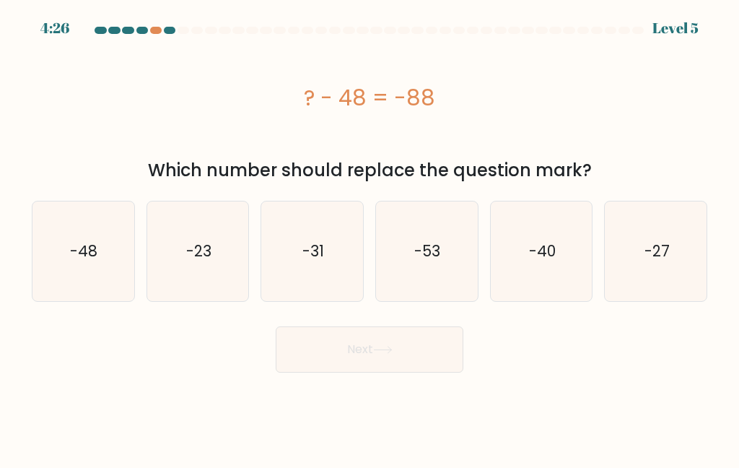
click at [90, 250] on text "-48" at bounding box center [84, 250] width 27 height 21
click at [370, 237] on input "a. -48" at bounding box center [370, 236] width 1 height 4
radio input "true"
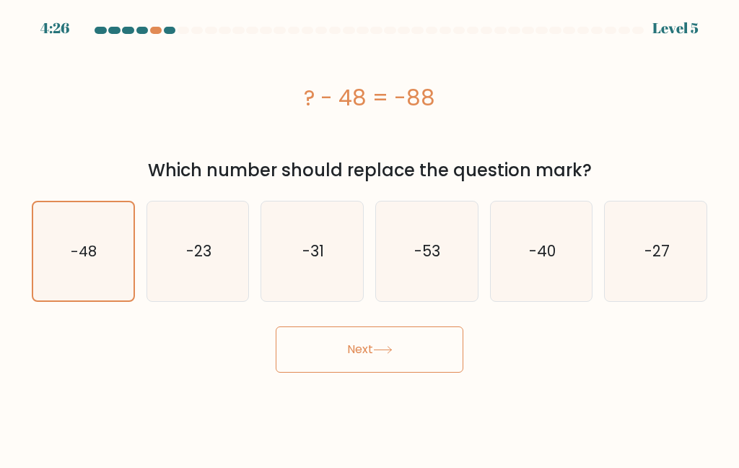
click at [367, 344] on button "Next" at bounding box center [370, 349] width 188 height 46
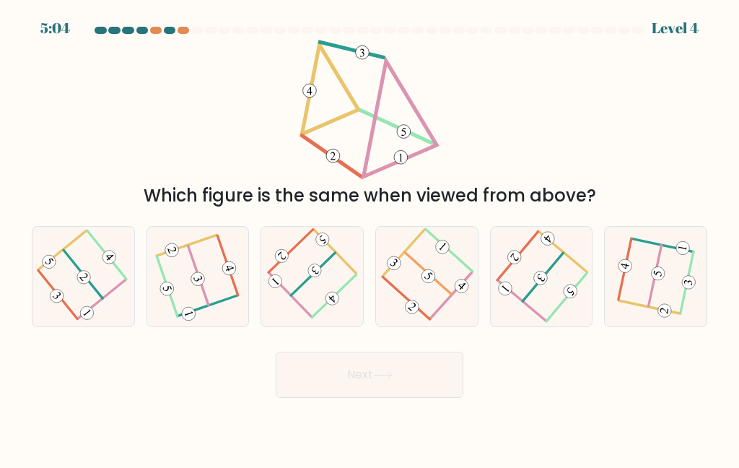
click at [431, 305] on icon at bounding box center [426, 275] width 79 height 79
click at [370, 237] on input "d." at bounding box center [370, 236] width 1 height 4
radio input "true"
click at [544, 308] on icon at bounding box center [542, 275] width 80 height 79
click at [370, 237] on input "e." at bounding box center [370, 236] width 1 height 4
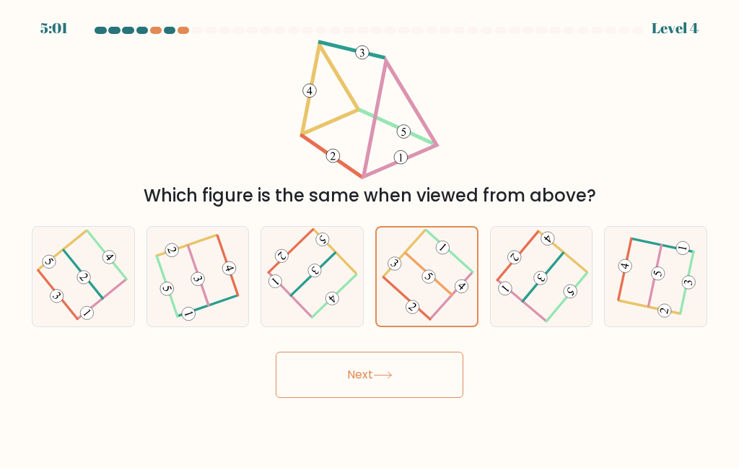
radio input "true"
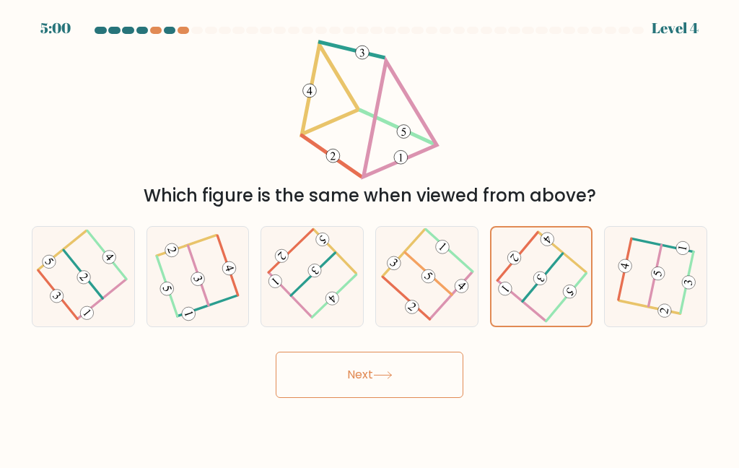
click at [422, 391] on button "Next" at bounding box center [370, 375] width 188 height 46
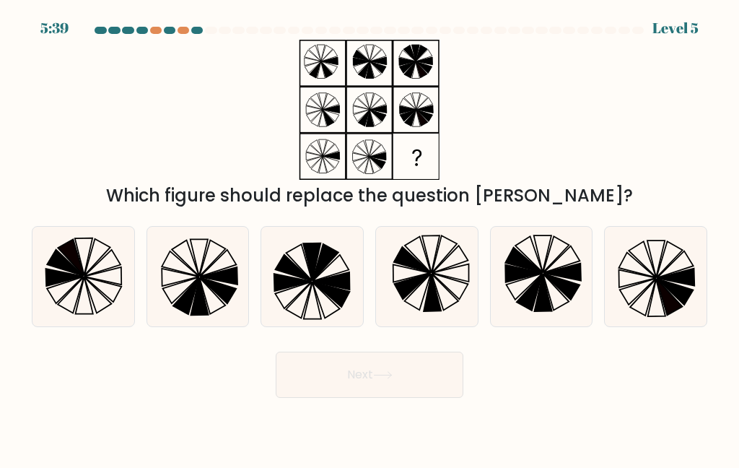
click at [648, 291] on icon at bounding box center [656, 277] width 100 height 100
click at [370, 237] on input "f." at bounding box center [370, 236] width 1 height 4
radio input "true"
click at [413, 396] on button "Next" at bounding box center [370, 375] width 188 height 46
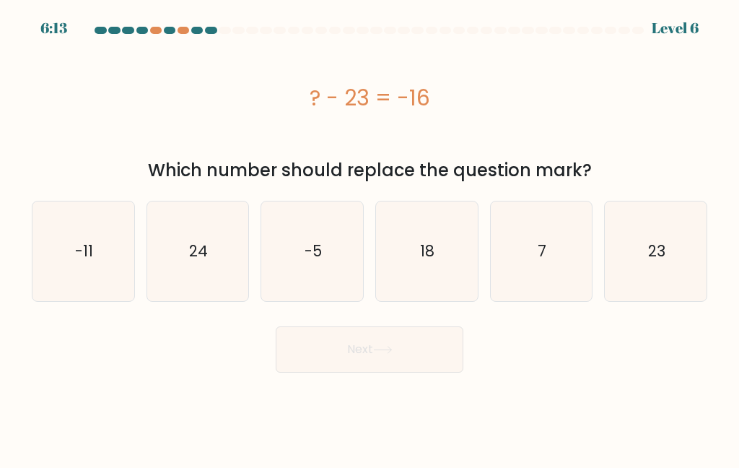
click at [215, 250] on icon "24" at bounding box center [198, 251] width 100 height 100
click at [370, 237] on input "b. 24" at bounding box center [370, 236] width 1 height 4
radio input "true"
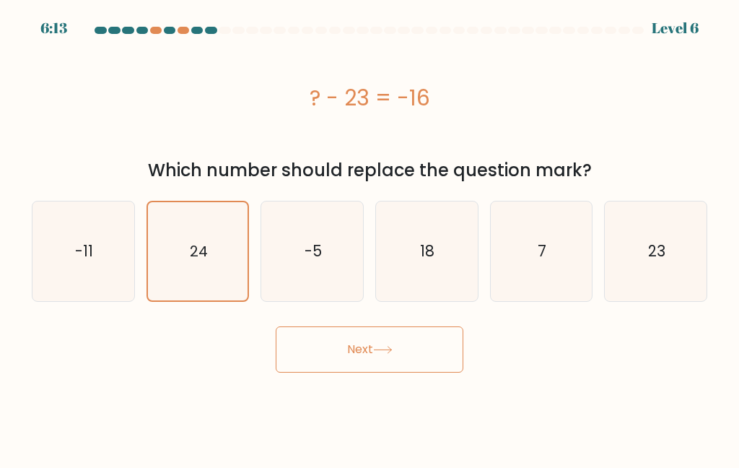
click at [334, 350] on button "Next" at bounding box center [370, 349] width 188 height 46
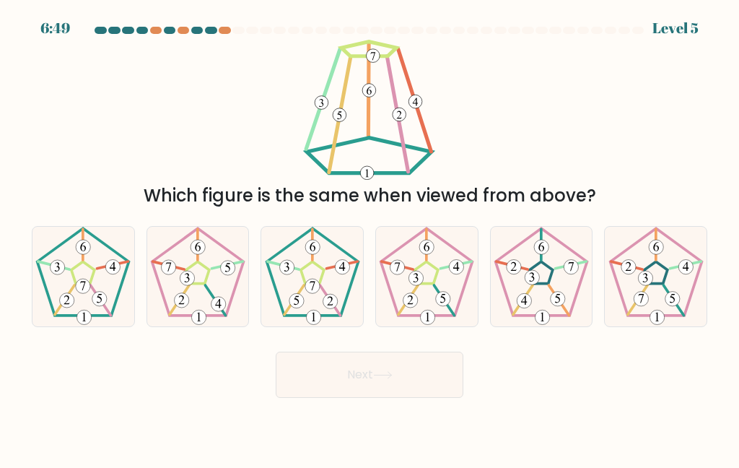
click at [95, 295] on icon at bounding box center [83, 277] width 100 height 100
click at [370, 237] on input "a." at bounding box center [370, 236] width 1 height 4
radio input "true"
click at [341, 398] on button "Next" at bounding box center [370, 375] width 188 height 46
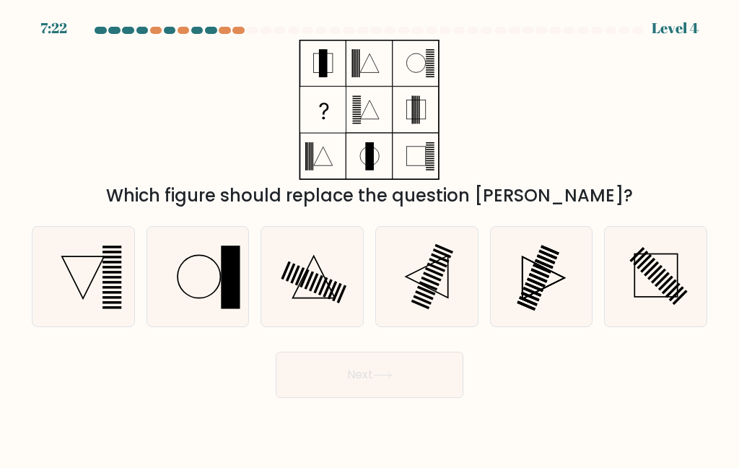
click at [100, 295] on icon at bounding box center [83, 277] width 100 height 100
click at [370, 237] on input "a." at bounding box center [370, 236] width 1 height 4
radio input "true"
click at [364, 398] on button "Next" at bounding box center [370, 375] width 188 height 46
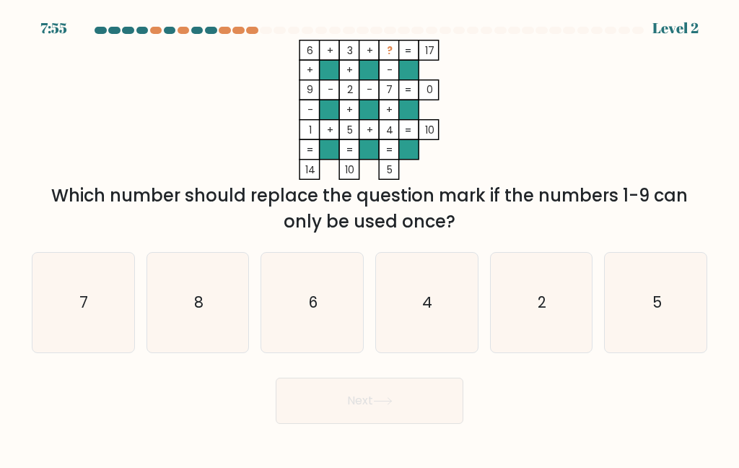
click at [198, 335] on icon "8" at bounding box center [198, 303] width 100 height 100
click at [370, 237] on input "b. 8" at bounding box center [370, 236] width 1 height 4
radio input "true"
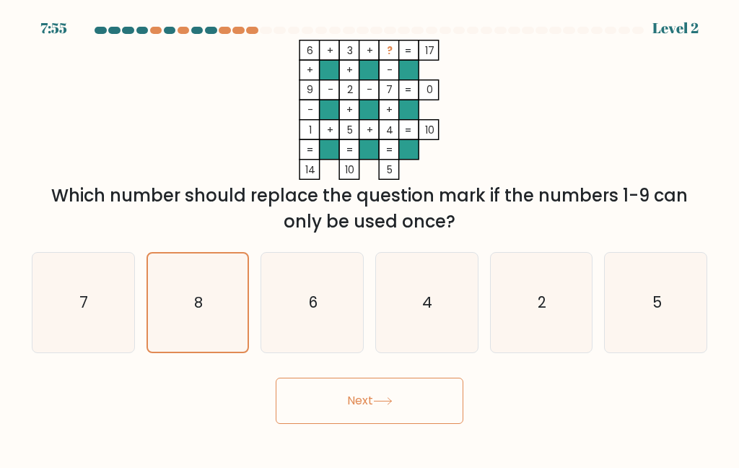
click at [351, 415] on button "Next" at bounding box center [370, 401] width 188 height 46
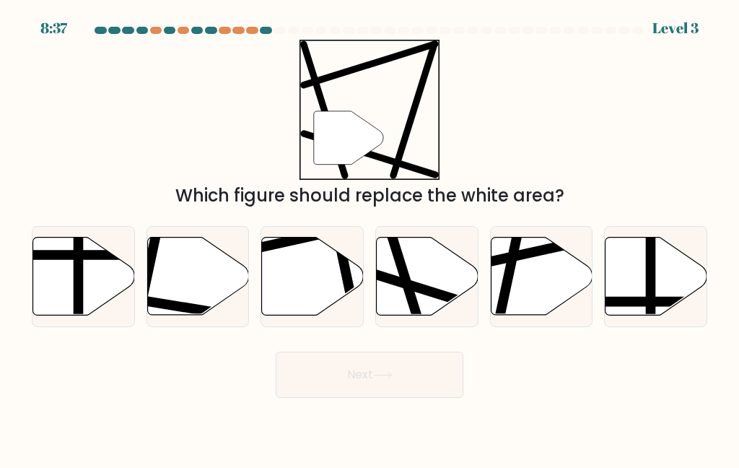
click at [162, 310] on icon at bounding box center [198, 276] width 102 height 78
click at [370, 237] on input "b." at bounding box center [370, 236] width 1 height 4
radio input "true"
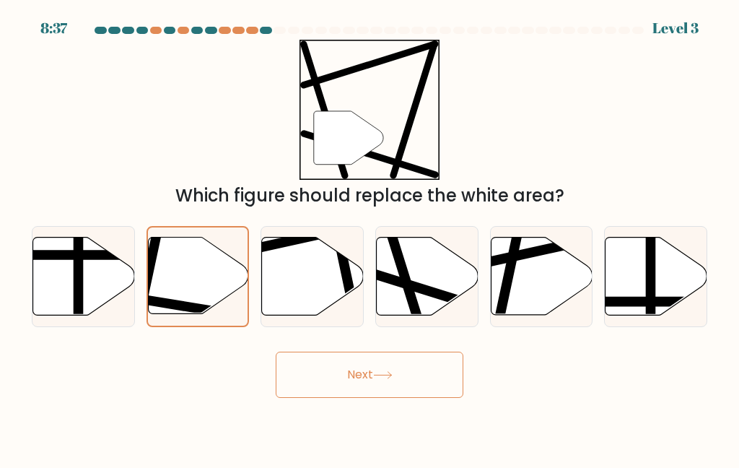
click at [338, 398] on button "Next" at bounding box center [370, 375] width 188 height 46
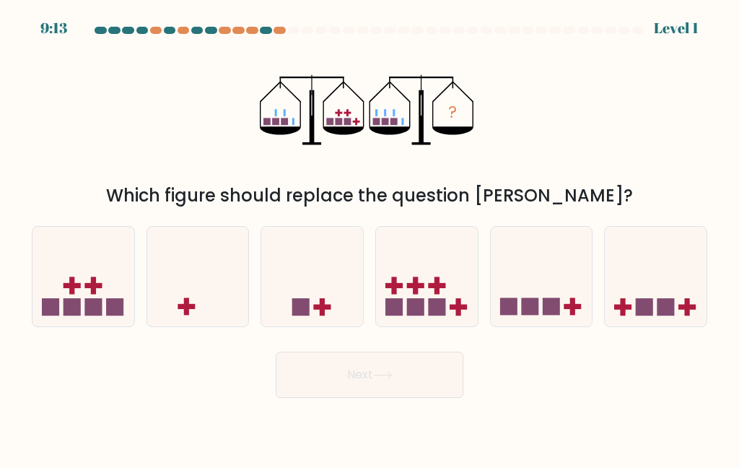
click at [98, 307] on icon at bounding box center [83, 276] width 102 height 84
click at [370, 237] on input "a." at bounding box center [370, 236] width 1 height 4
radio input "true"
click at [376, 371] on button "Next" at bounding box center [370, 375] width 188 height 46
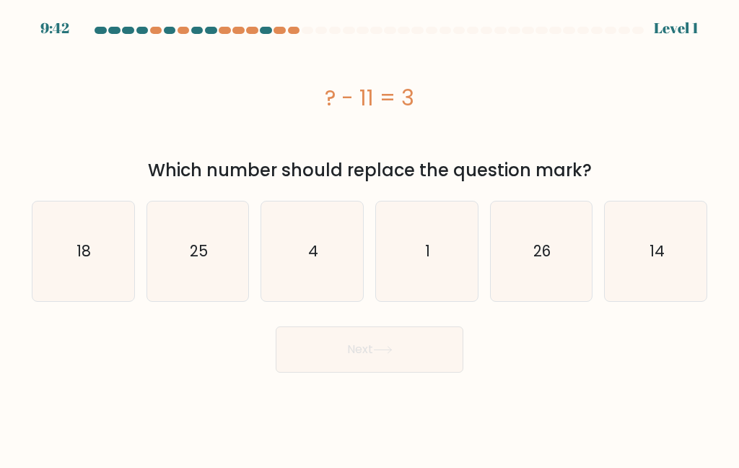
click at [663, 246] on text "14" at bounding box center [656, 250] width 15 height 21
click at [370, 237] on input "f. 14" at bounding box center [370, 236] width 1 height 4
radio input "true"
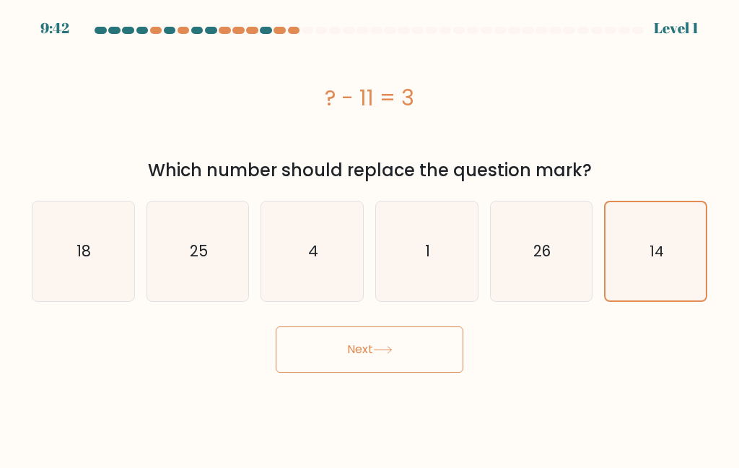
click at [385, 364] on button "Next" at bounding box center [370, 349] width 188 height 46
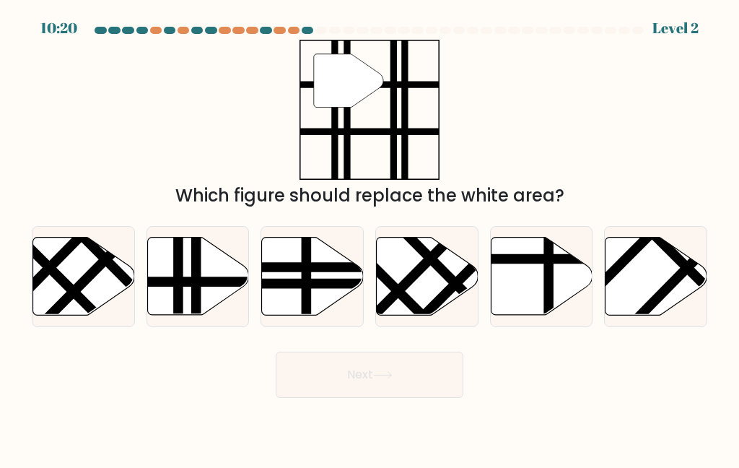
click at [189, 282] on line at bounding box center [228, 282] width 205 height 0
click at [370, 237] on input "b." at bounding box center [370, 236] width 1 height 4
radio input "true"
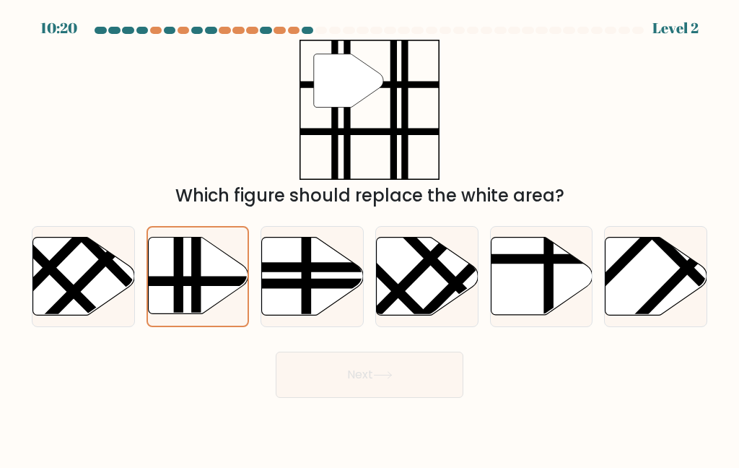
click at [331, 389] on button "Next" at bounding box center [370, 375] width 188 height 46
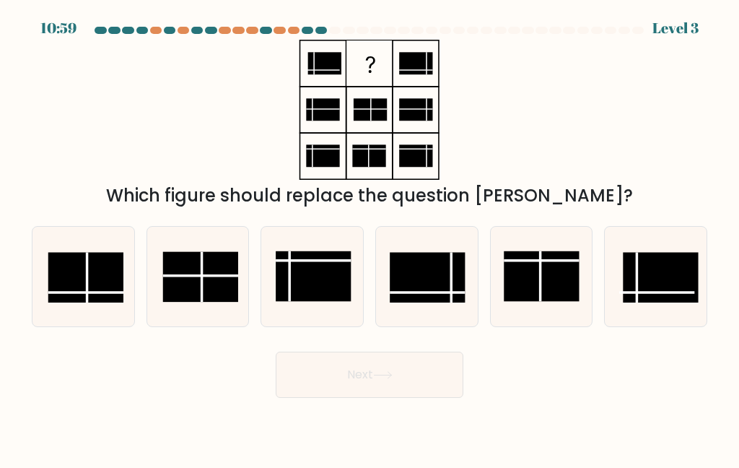
click at [181, 298] on rect at bounding box center [200, 276] width 75 height 50
click at [370, 237] on input "b." at bounding box center [370, 236] width 1 height 4
radio input "true"
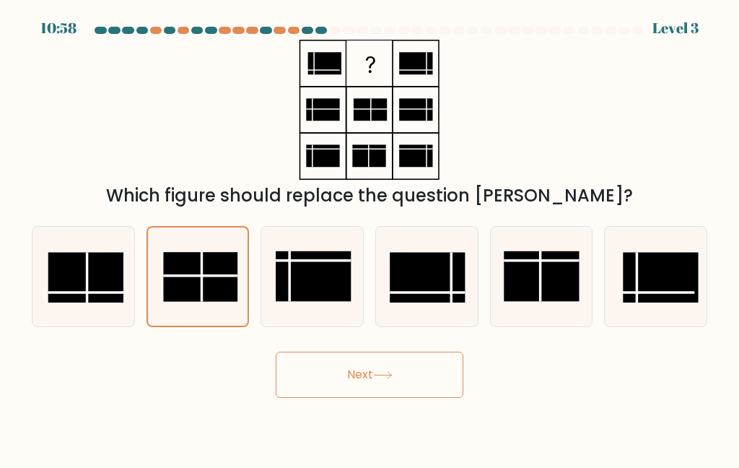
click at [327, 393] on button "Next" at bounding box center [370, 375] width 188 height 46
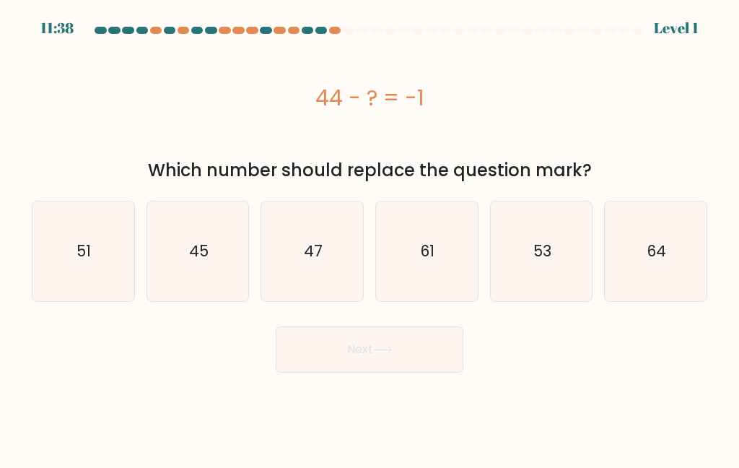
click at [197, 266] on icon "45" at bounding box center [198, 251] width 100 height 100
click at [370, 237] on input "b. 45" at bounding box center [370, 236] width 1 height 4
radio input "true"
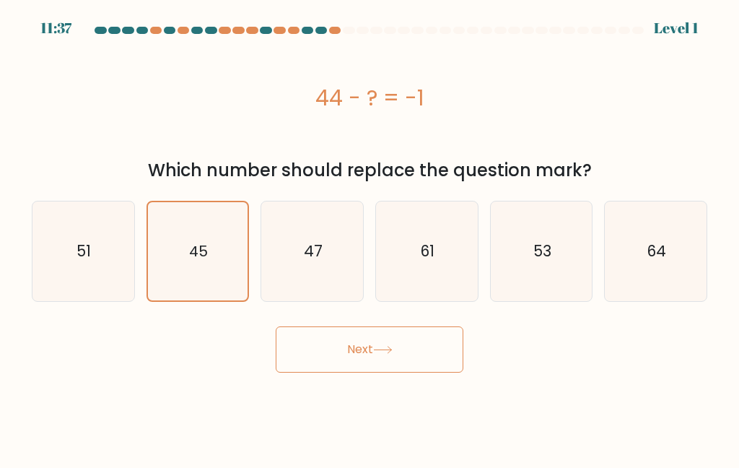
click at [335, 363] on button "Next" at bounding box center [370, 349] width 188 height 46
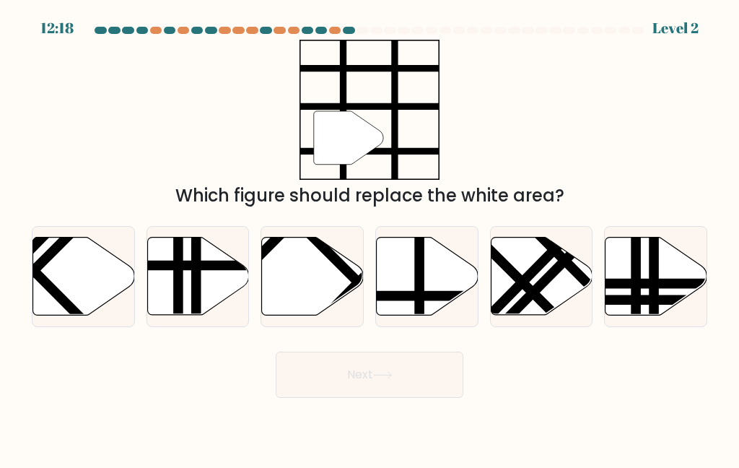
click at [428, 315] on icon at bounding box center [428, 276] width 102 height 78
click at [370, 237] on input "d." at bounding box center [370, 236] width 1 height 4
radio input "true"
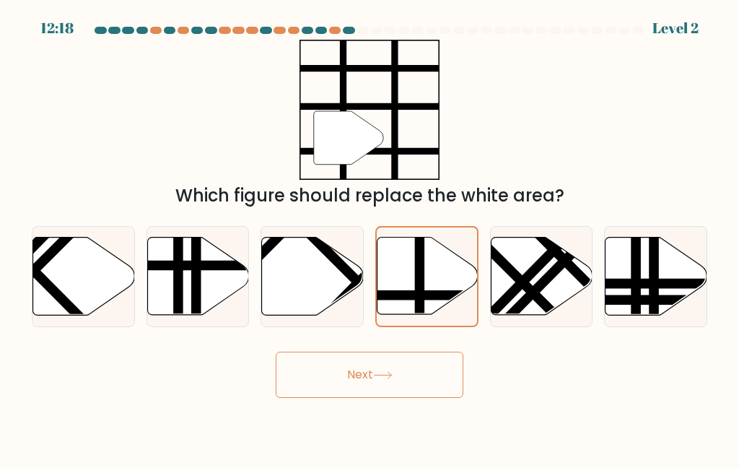
click at [368, 398] on button "Next" at bounding box center [370, 375] width 188 height 46
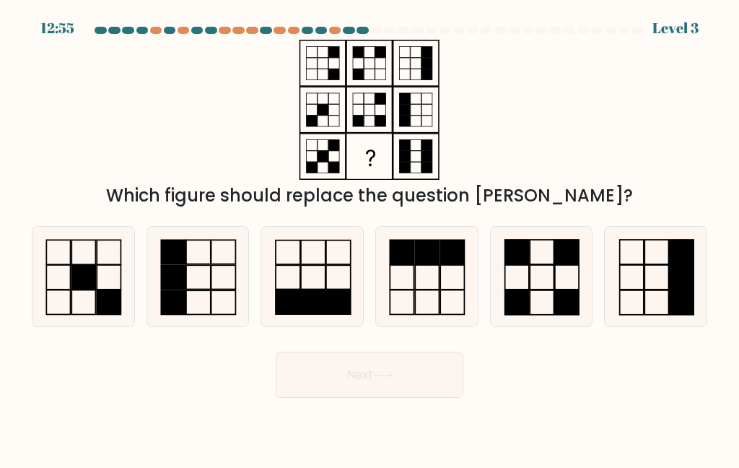
click at [95, 289] on rect at bounding box center [84, 277] width 24 height 25
click at [370, 237] on input "a." at bounding box center [370, 236] width 1 height 4
radio input "true"
click at [327, 398] on button "Next" at bounding box center [370, 375] width 188 height 46
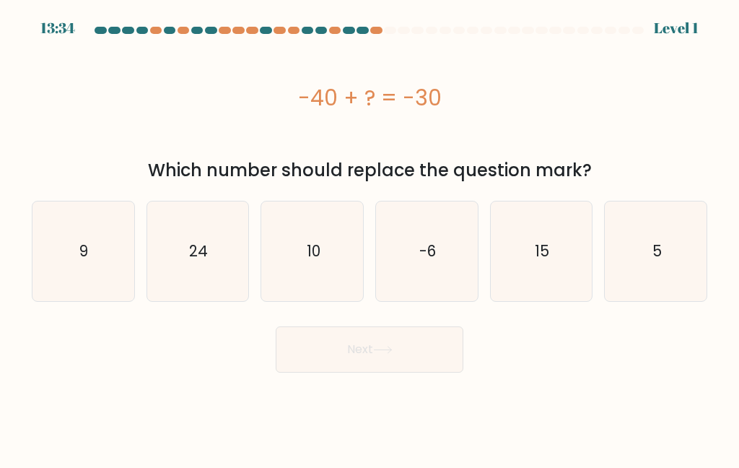
click at [192, 287] on icon "24" at bounding box center [198, 251] width 100 height 100
click at [370, 237] on input "b. 24" at bounding box center [370, 236] width 1 height 4
radio input "true"
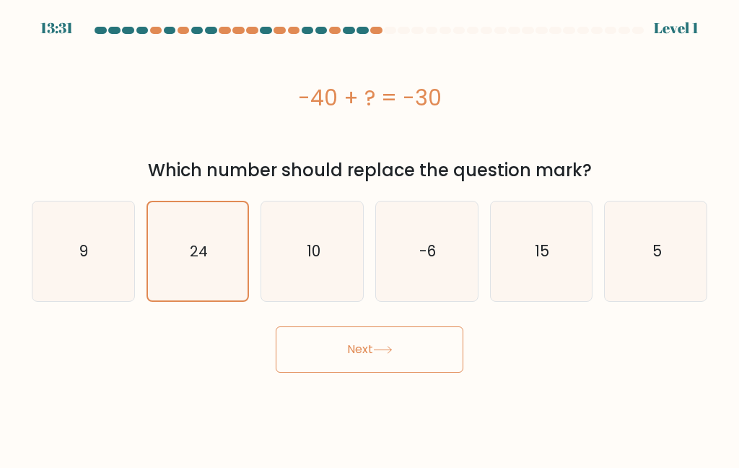
click at [364, 355] on button "Next" at bounding box center [370, 349] width 188 height 46
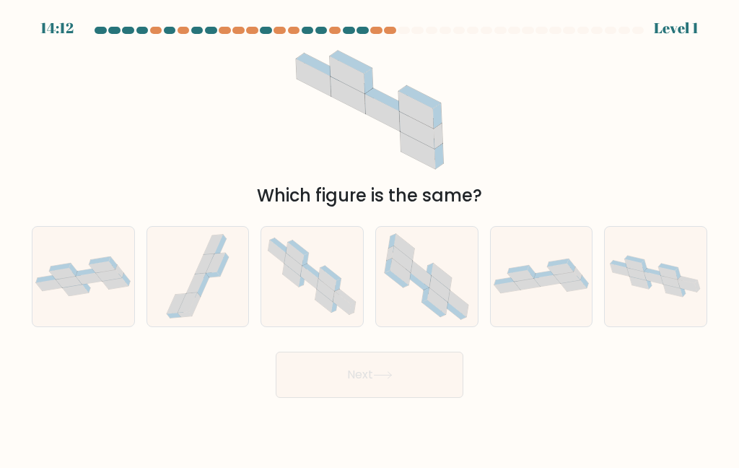
click at [559, 313] on div at bounding box center [541, 276] width 103 height 101
click at [370, 237] on input "e." at bounding box center [370, 236] width 1 height 4
radio input "true"
click at [404, 391] on button "Next" at bounding box center [370, 375] width 188 height 46
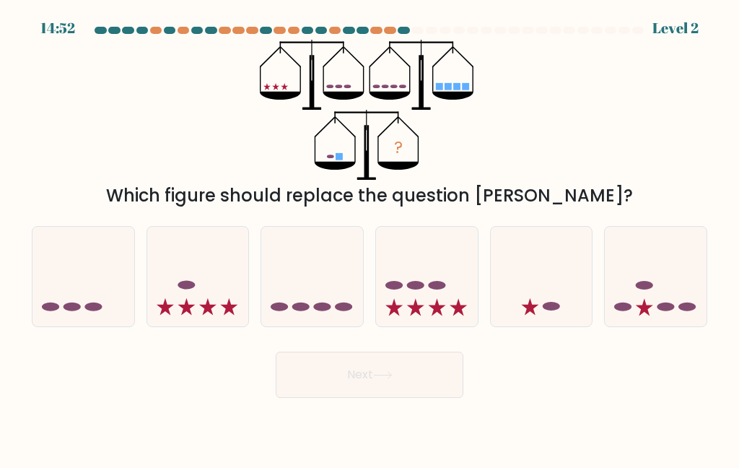
click at [84, 318] on icon at bounding box center [83, 276] width 102 height 84
click at [370, 237] on input "a." at bounding box center [370, 236] width 1 height 4
radio input "true"
click at [328, 394] on button "Next" at bounding box center [370, 375] width 188 height 46
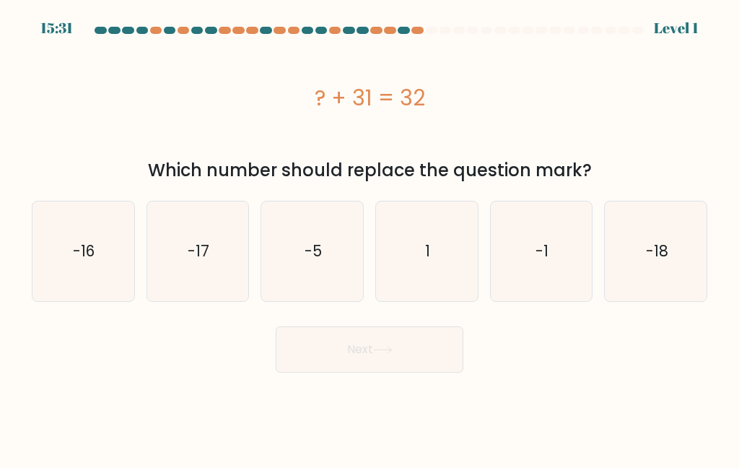
click at [429, 252] on text "1" at bounding box center [427, 250] width 5 height 21
click at [370, 237] on input "d. 1" at bounding box center [370, 236] width 1 height 4
radio input "true"
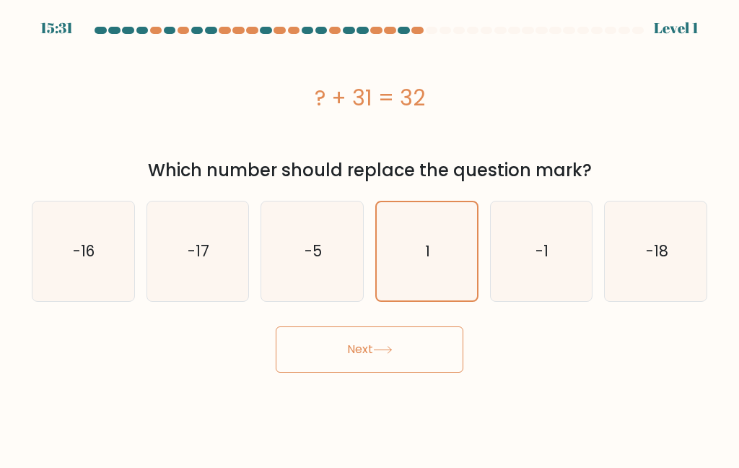
click at [376, 370] on button "Next" at bounding box center [370, 349] width 188 height 46
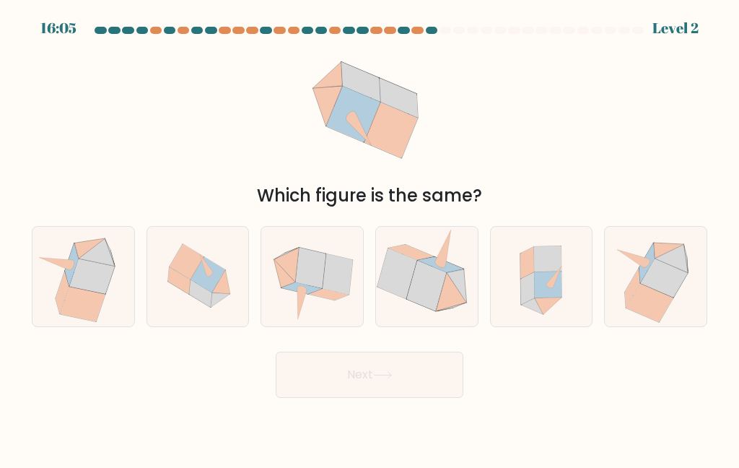
click at [427, 311] on icon at bounding box center [426, 286] width 40 height 51
click at [370, 237] on input "d." at bounding box center [370, 236] width 1 height 4
radio input "true"
click at [367, 389] on button "Next" at bounding box center [370, 375] width 188 height 46
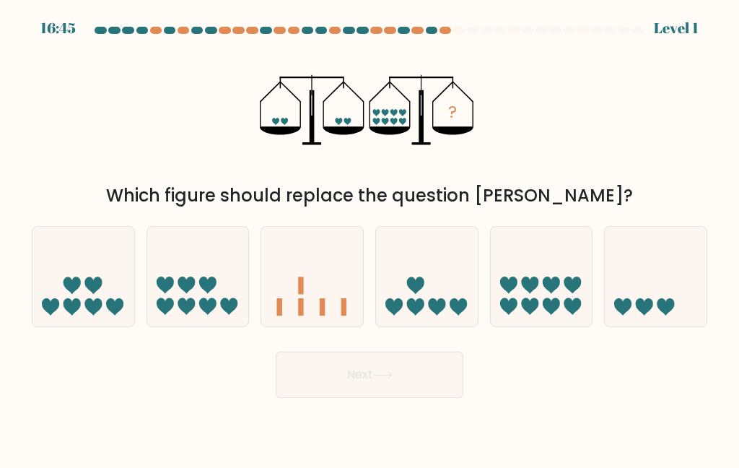
click at [549, 313] on icon at bounding box center [542, 276] width 102 height 84
click at [370, 237] on input "e." at bounding box center [370, 236] width 1 height 4
radio input "true"
click at [394, 398] on button "Next" at bounding box center [370, 375] width 188 height 46
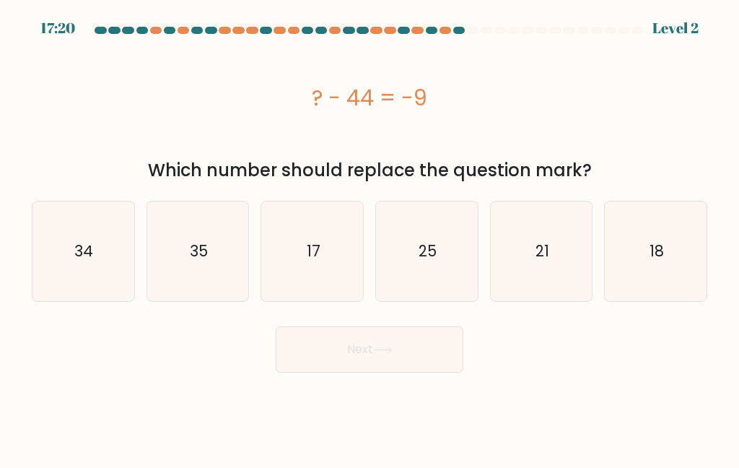
click at [201, 271] on icon "35" at bounding box center [198, 251] width 100 height 100
click at [370, 237] on input "b. 35" at bounding box center [370, 236] width 1 height 4
radio input "true"
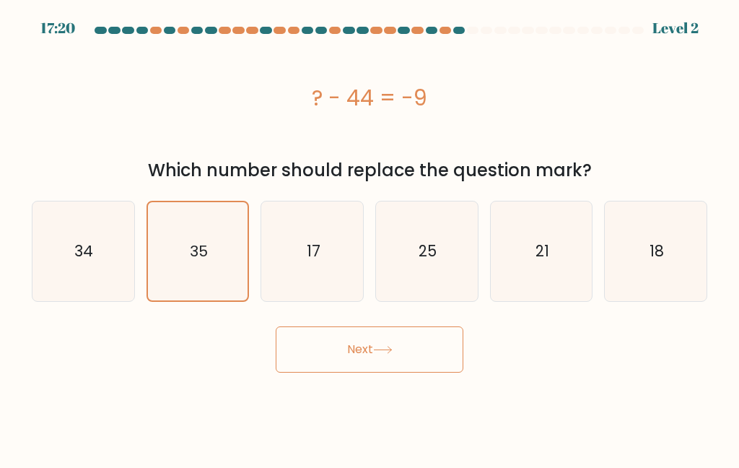
click at [310, 352] on button "Next" at bounding box center [370, 349] width 188 height 46
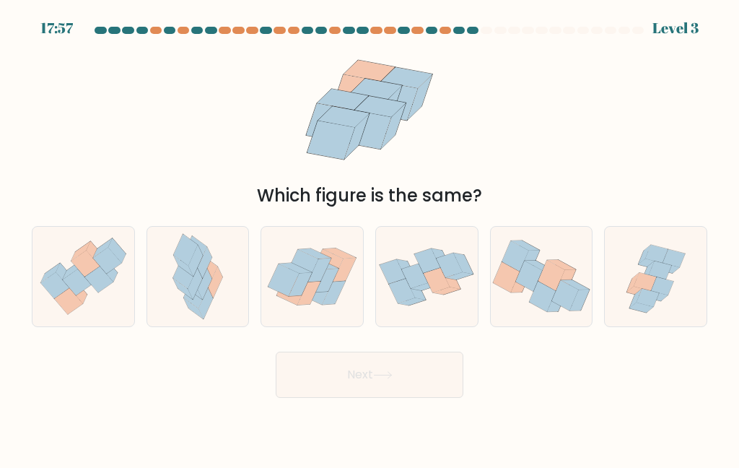
click at [193, 299] on icon at bounding box center [195, 283] width 14 height 31
click at [370, 237] on input "b." at bounding box center [370, 236] width 1 height 4
radio input "true"
click at [353, 422] on body "17:57 Level 3" at bounding box center [369, 234] width 739 height 468
click at [415, 398] on button "Next" at bounding box center [370, 375] width 188 height 46
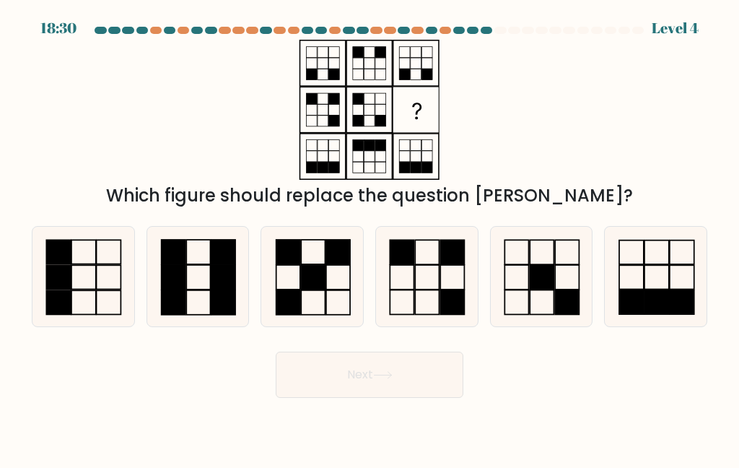
click at [426, 317] on icon at bounding box center [427, 277] width 100 height 100
click at [370, 237] on input "d." at bounding box center [370, 236] width 1 height 4
radio input "true"
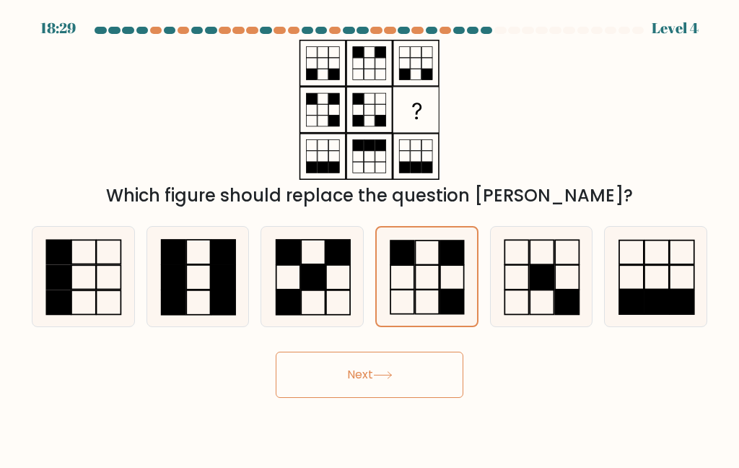
click at [435, 305] on icon at bounding box center [427, 276] width 98 height 98
click at [370, 237] on input "d." at bounding box center [370, 236] width 1 height 4
click at [387, 379] on icon at bounding box center [382, 375] width 19 height 8
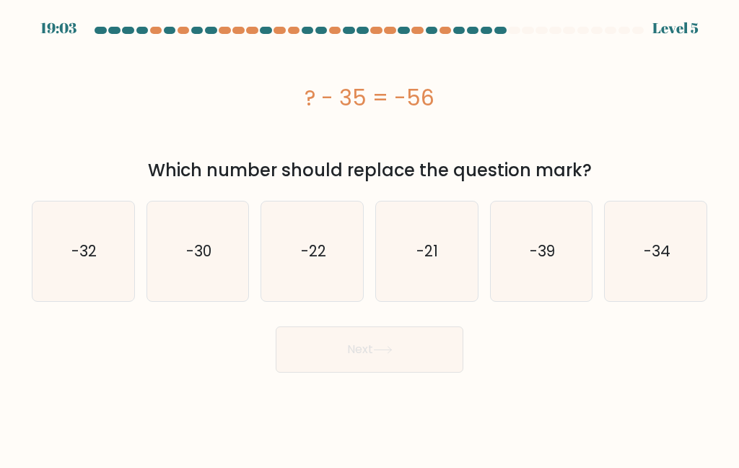
click at [402, 359] on button "Next" at bounding box center [370, 349] width 188 height 46
click at [432, 257] on text "-21" at bounding box center [428, 250] width 22 height 21
click at [370, 237] on input "d. -21" at bounding box center [370, 236] width 1 height 4
radio input "true"
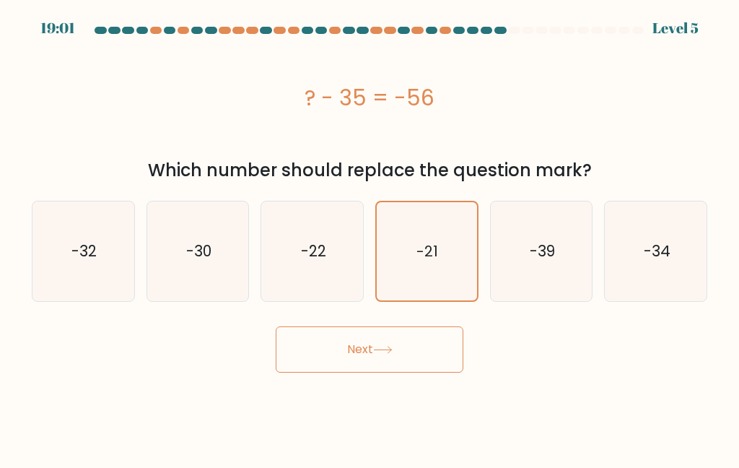
click at [389, 358] on button "Next" at bounding box center [370, 349] width 188 height 46
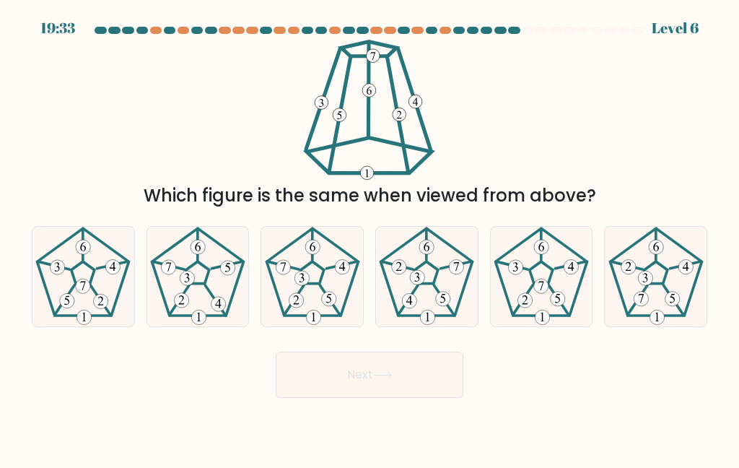
click at [100, 303] on icon at bounding box center [83, 277] width 100 height 100
click at [370, 237] on input "a." at bounding box center [370, 236] width 1 height 4
radio input "true"
click at [321, 389] on button "Next" at bounding box center [370, 375] width 188 height 46
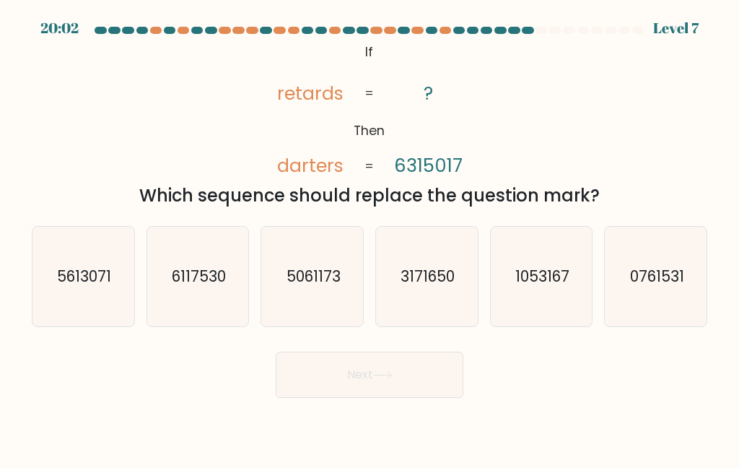
click at [537, 320] on icon "1053167" at bounding box center [542, 277] width 100 height 100
click at [370, 237] on input "e. 1053167" at bounding box center [370, 236] width 1 height 4
radio input "true"
click at [404, 398] on button "Next" at bounding box center [370, 375] width 188 height 46
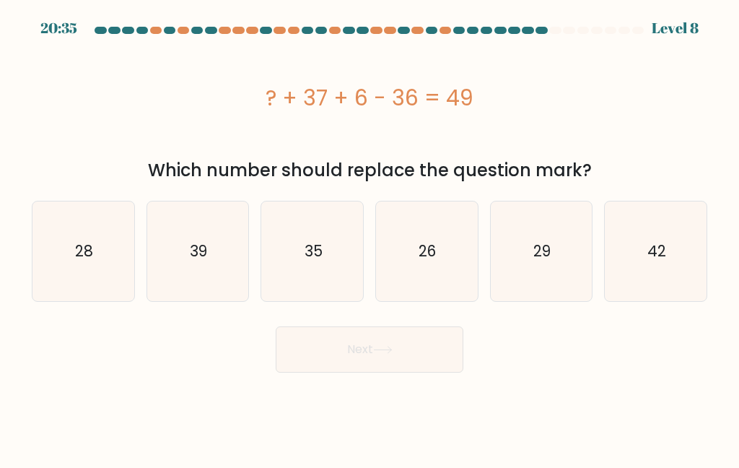
click at [79, 263] on icon "28" at bounding box center [83, 251] width 100 height 100
click at [370, 237] on input "a. 28" at bounding box center [370, 236] width 1 height 4
radio input "true"
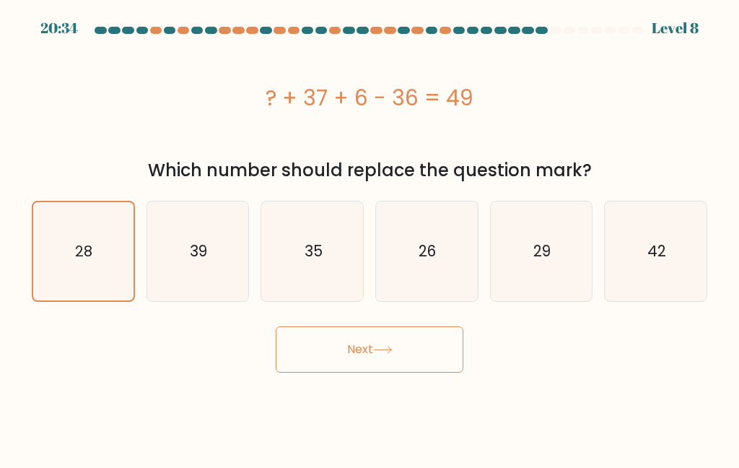
click at [331, 364] on button "Next" at bounding box center [370, 349] width 188 height 46
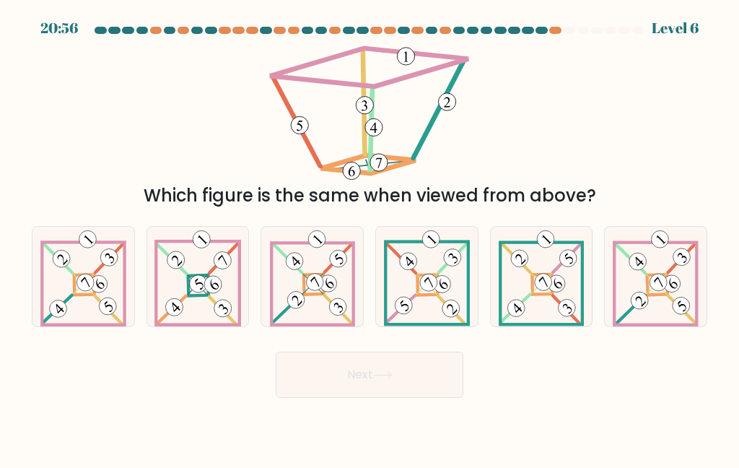
click at [81, 295] on 159 at bounding box center [84, 284] width 20 height 20
click at [370, 237] on input "a." at bounding box center [370, 236] width 1 height 4
radio input "true"
click at [328, 396] on button "Next" at bounding box center [370, 375] width 188 height 46
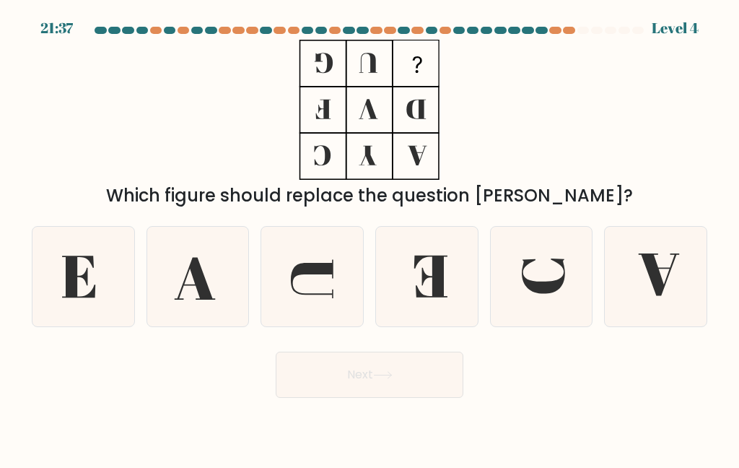
click at [427, 303] on icon at bounding box center [427, 277] width 100 height 100
click at [370, 237] on input "d." at bounding box center [370, 236] width 1 height 4
radio input "true"
click at [397, 385] on button "Next" at bounding box center [370, 375] width 188 height 46
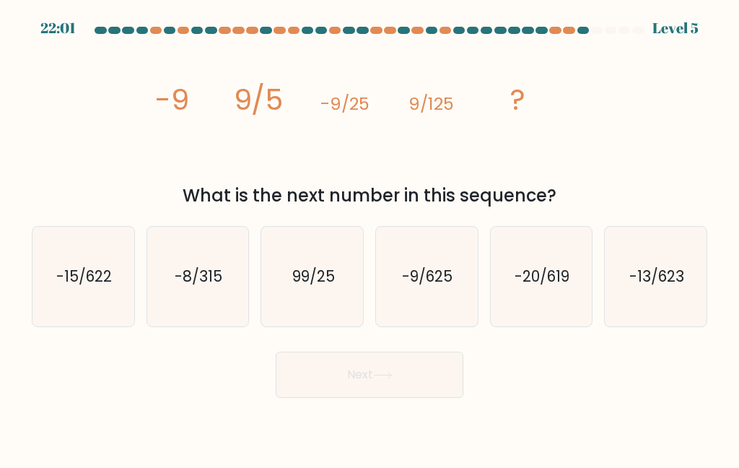
click at [74, 287] on text "-15/622" at bounding box center [84, 276] width 56 height 21
click at [370, 237] on input "a. -15/622" at bounding box center [370, 236] width 1 height 4
radio input "true"
click at [357, 387] on button "Next" at bounding box center [370, 375] width 188 height 46
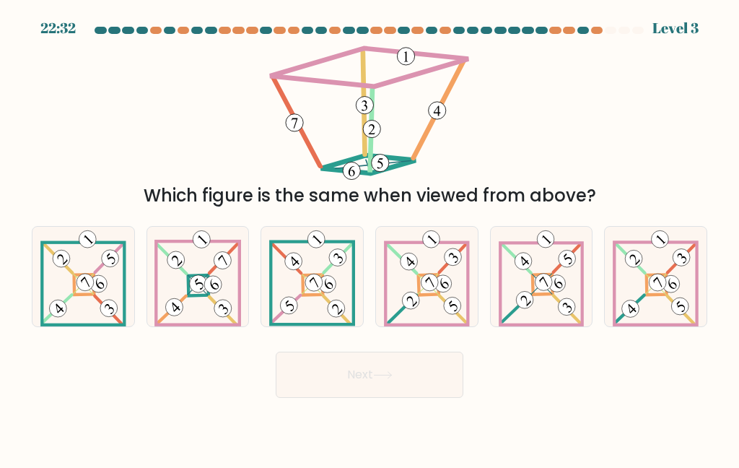
click at [659, 318] on icon at bounding box center [656, 277] width 86 height 100
click at [370, 237] on input "f." at bounding box center [370, 236] width 1 height 4
radio input "true"
click at [409, 398] on button "Next" at bounding box center [370, 375] width 188 height 46
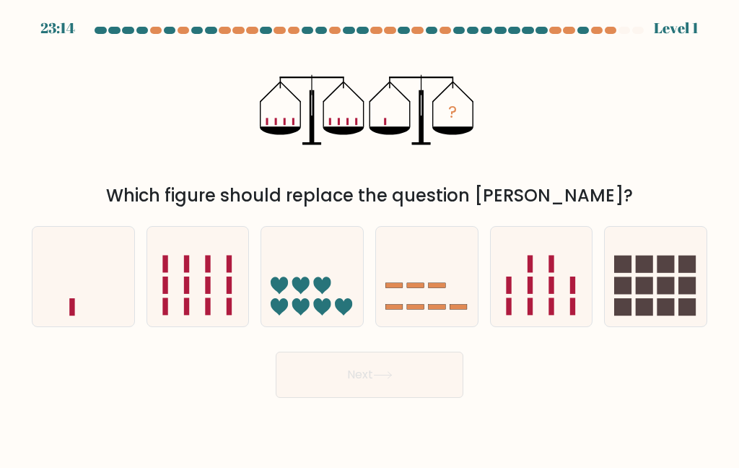
click at [65, 318] on icon at bounding box center [83, 276] width 102 height 84
click at [370, 237] on input "a." at bounding box center [370, 236] width 1 height 4
radio input "true"
click at [328, 398] on button "Next" at bounding box center [370, 375] width 188 height 46
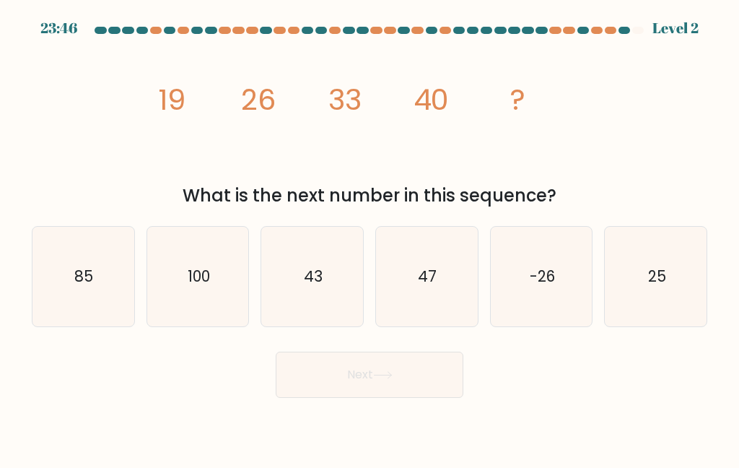
click at [441, 302] on icon "47" at bounding box center [427, 277] width 100 height 100
click at [370, 237] on input "d. 47" at bounding box center [370, 236] width 1 height 4
radio input "true"
click at [408, 385] on button "Next" at bounding box center [370, 375] width 188 height 46
